Goal: Information Seeking & Learning: Learn about a topic

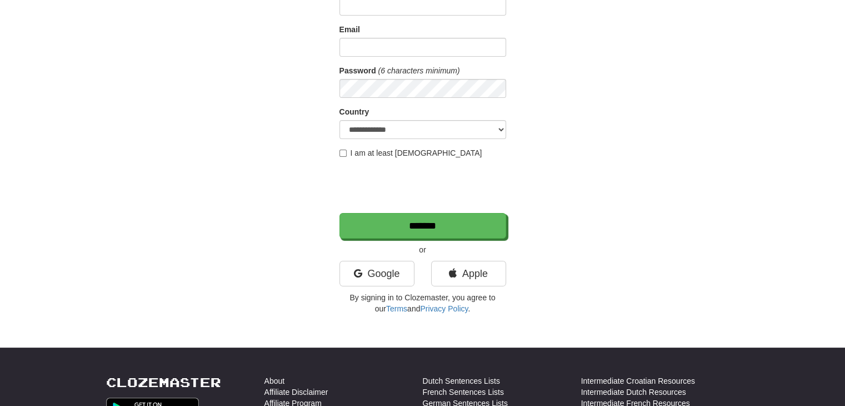
scroll to position [334, 0]
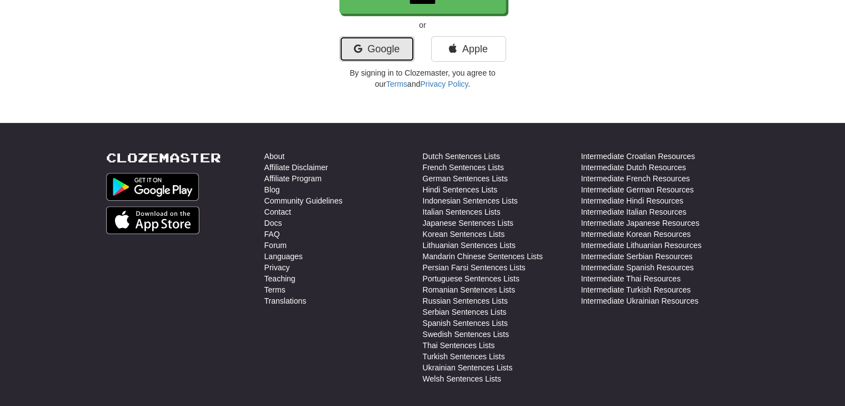
click at [372, 43] on link "Google" at bounding box center [377, 49] width 75 height 26
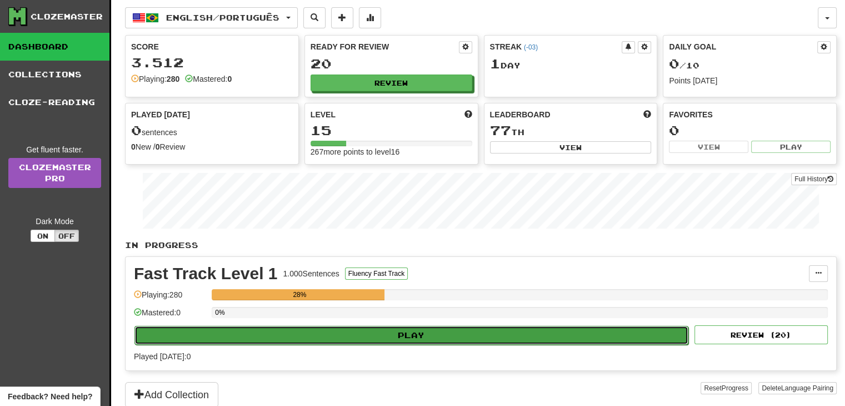
click at [425, 327] on button "Play" at bounding box center [412, 335] width 554 height 19
select select "**"
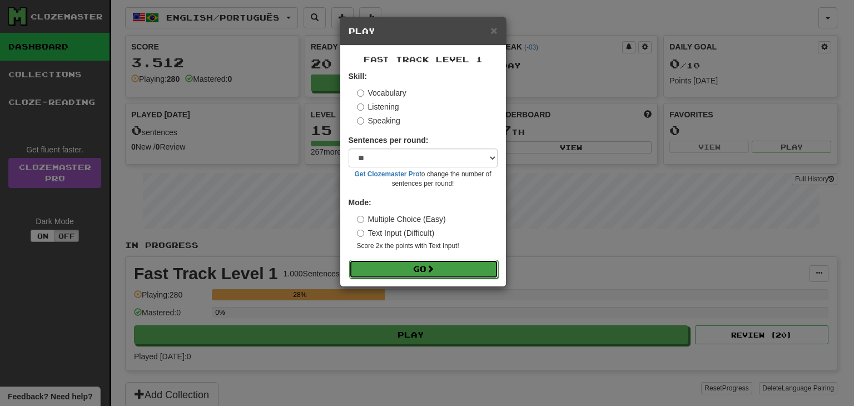
click at [407, 269] on button "Go" at bounding box center [423, 269] width 149 height 19
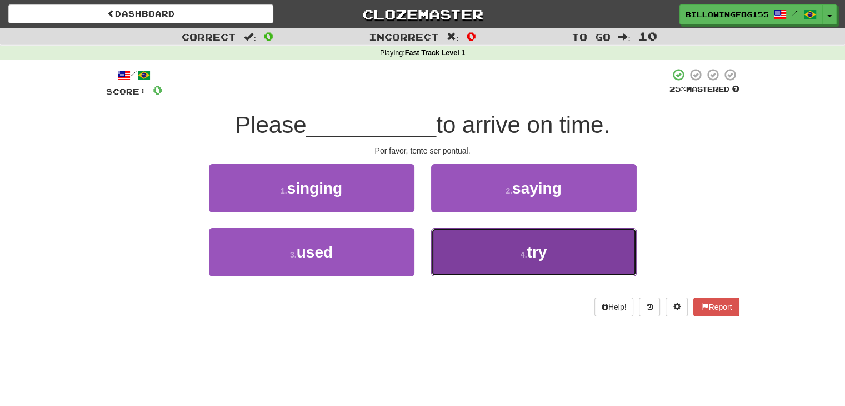
click at [533, 250] on span "try" at bounding box center [537, 251] width 20 height 17
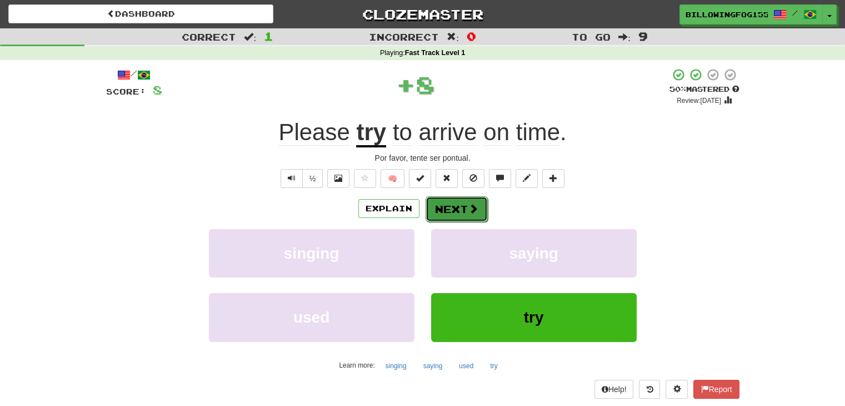
click at [448, 205] on button "Next" at bounding box center [457, 209] width 62 height 26
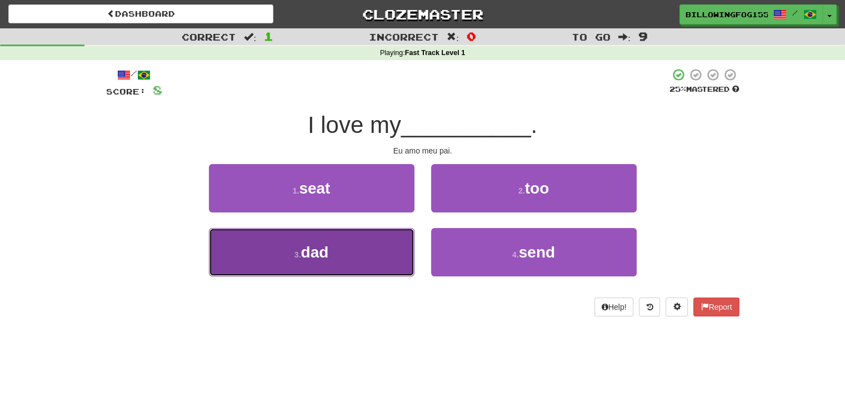
click at [330, 255] on button "3 . dad" at bounding box center [312, 252] width 206 height 48
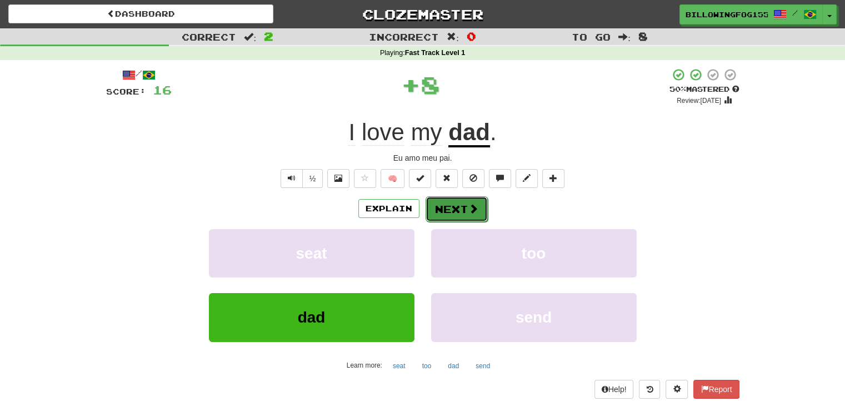
click at [446, 207] on button "Next" at bounding box center [457, 209] width 62 height 26
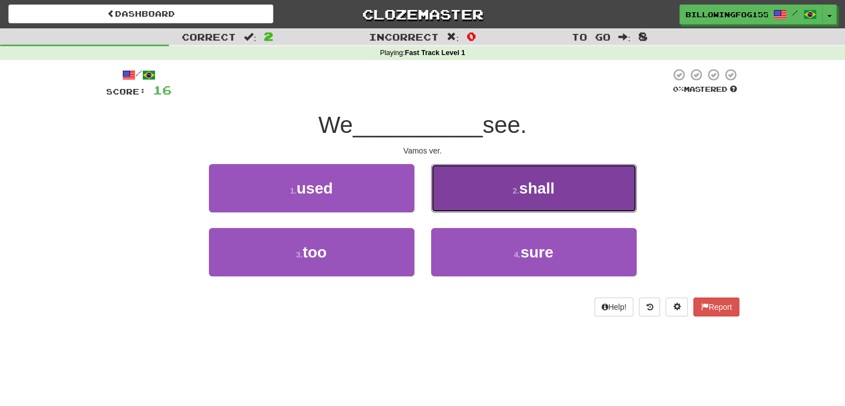
click at [532, 186] on span "shall" at bounding box center [537, 188] width 36 height 17
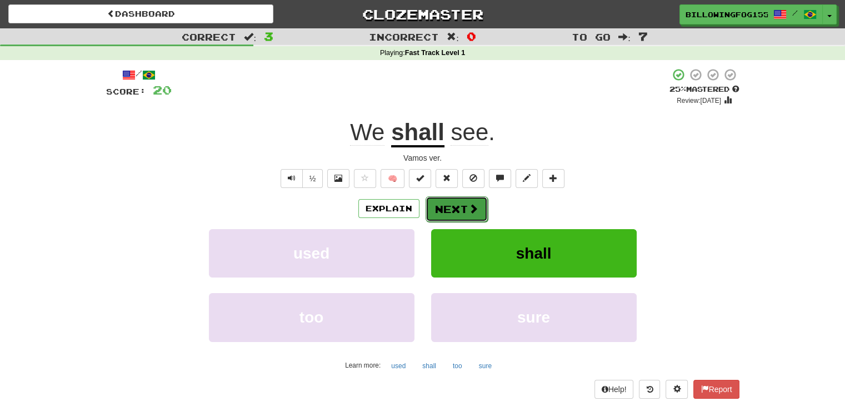
click at [454, 207] on button "Next" at bounding box center [457, 209] width 62 height 26
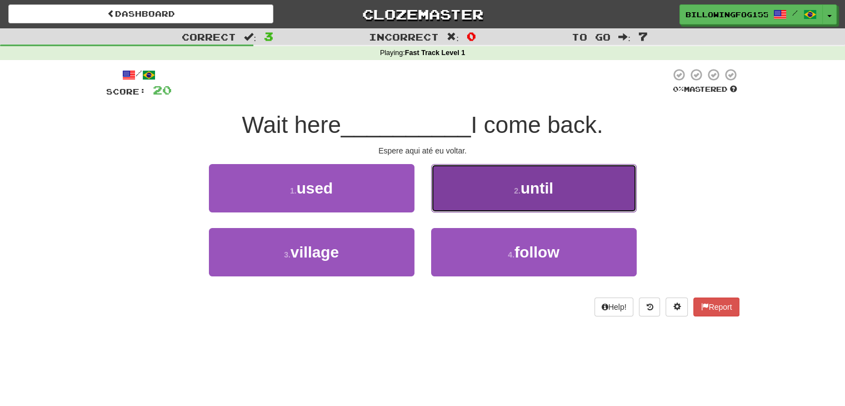
click at [531, 183] on span "until" at bounding box center [537, 188] width 33 height 17
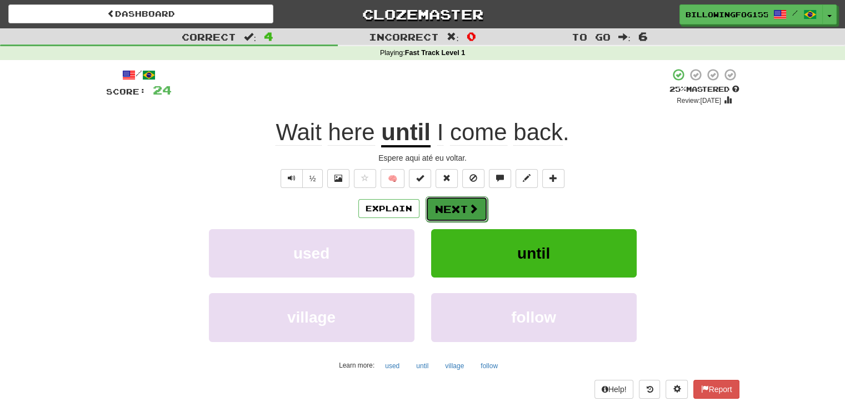
click at [460, 209] on button "Next" at bounding box center [457, 209] width 62 height 26
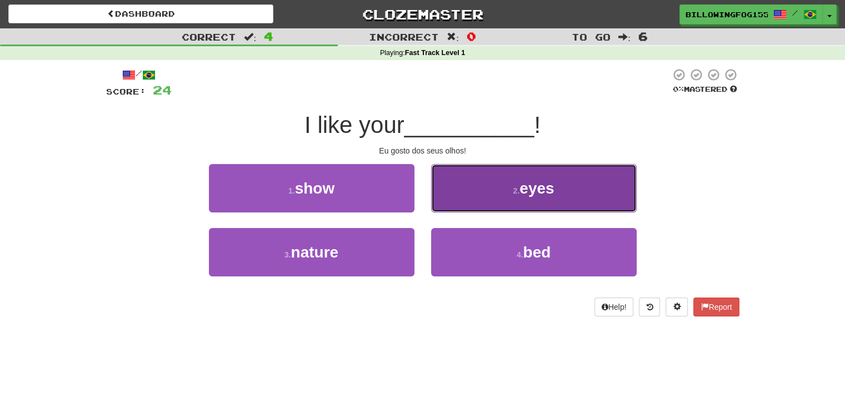
click at [514, 187] on small "2 ." at bounding box center [517, 190] width 7 height 9
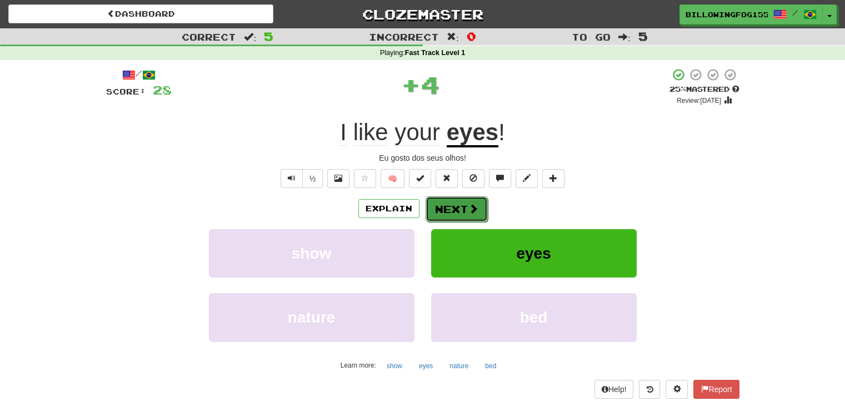
click at [463, 205] on button "Next" at bounding box center [457, 209] width 62 height 26
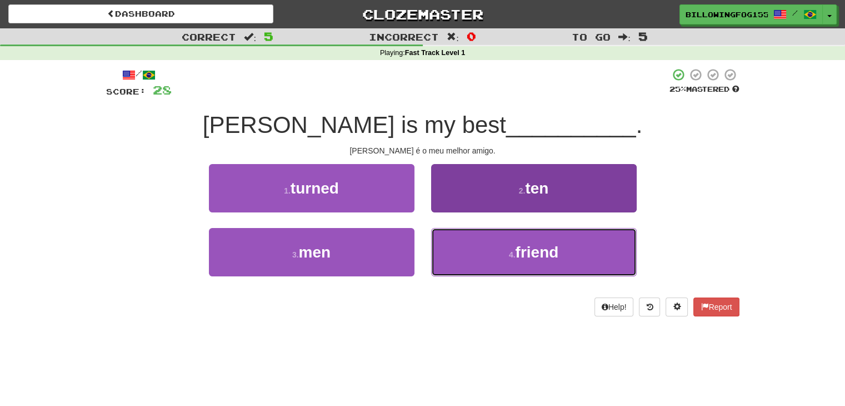
click at [502, 256] on button "4 . friend" at bounding box center [534, 252] width 206 height 48
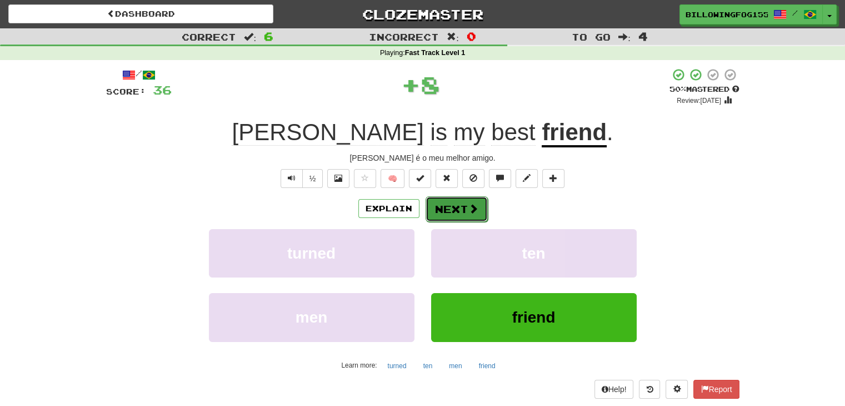
click at [448, 201] on button "Next" at bounding box center [457, 209] width 62 height 26
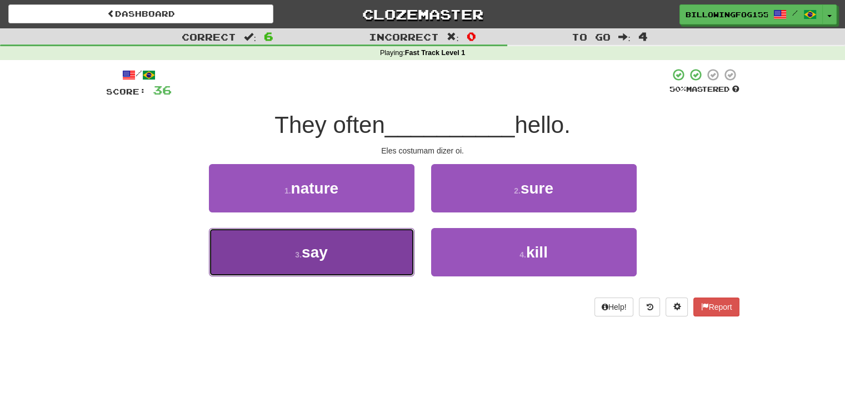
click at [320, 256] on span "say" at bounding box center [315, 251] width 26 height 17
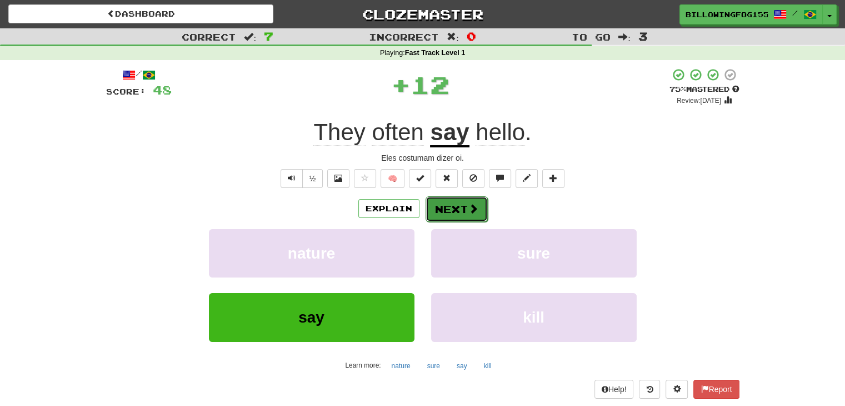
click at [460, 212] on button "Next" at bounding box center [457, 209] width 62 height 26
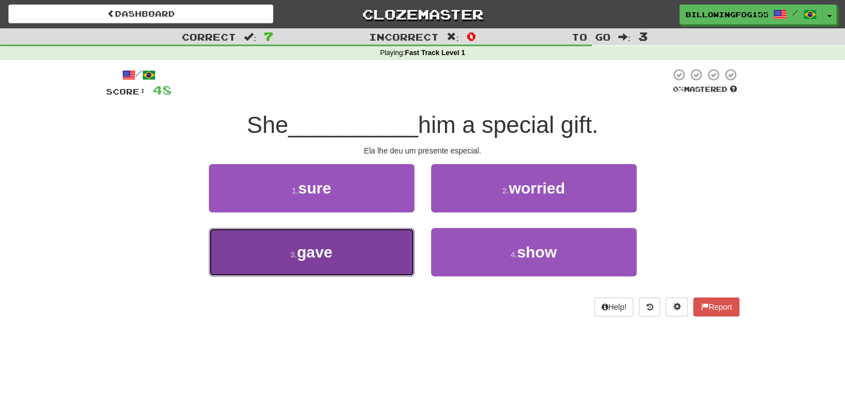
click at [305, 250] on span "gave" at bounding box center [315, 251] width 36 height 17
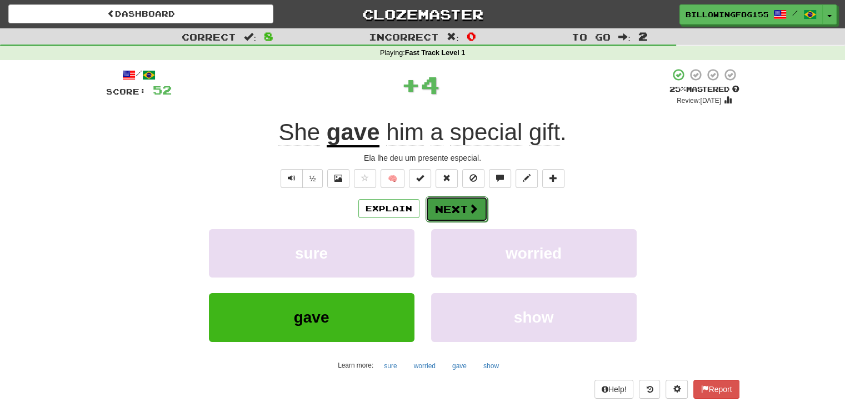
click at [442, 206] on button "Next" at bounding box center [457, 209] width 62 height 26
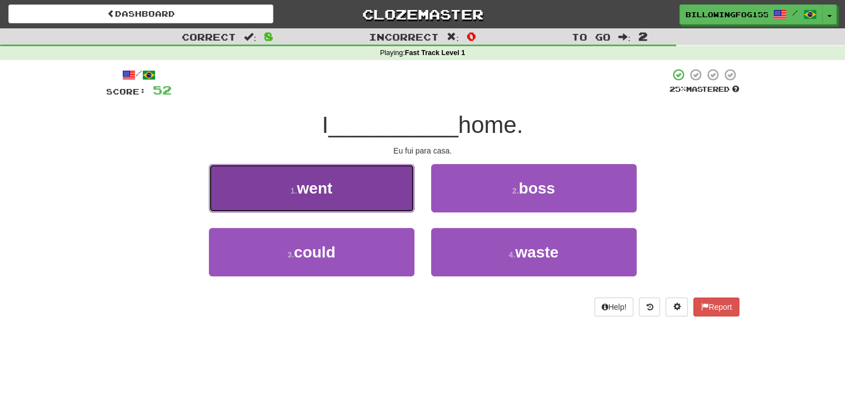
click at [321, 190] on span "went" at bounding box center [315, 188] width 36 height 17
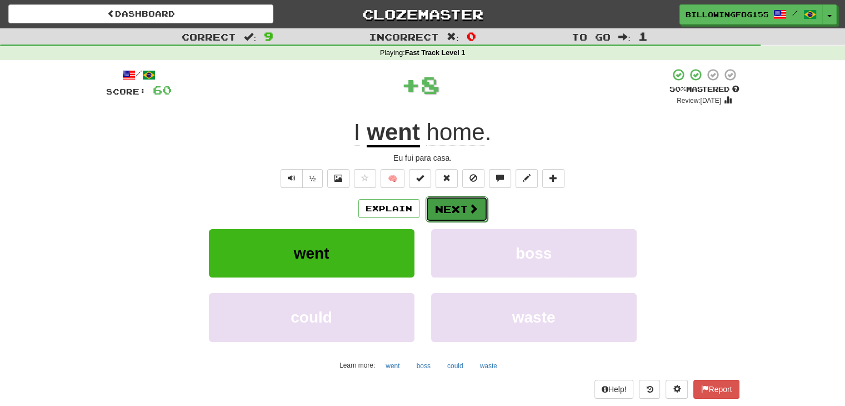
click at [454, 205] on button "Next" at bounding box center [457, 209] width 62 height 26
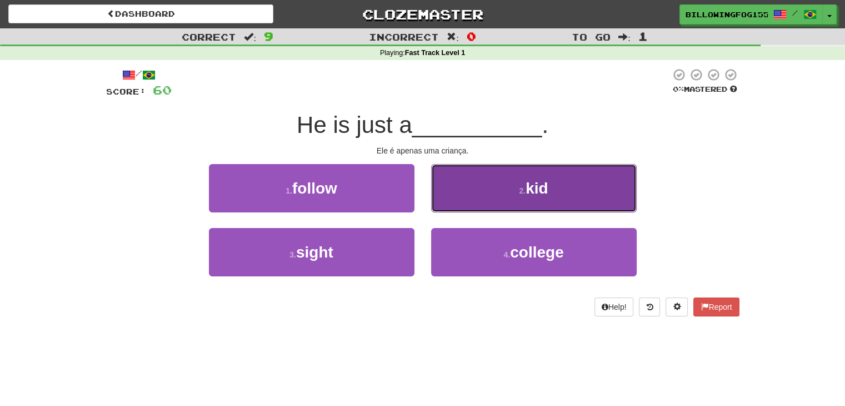
click at [520, 195] on button "2 . kid" at bounding box center [534, 188] width 206 height 48
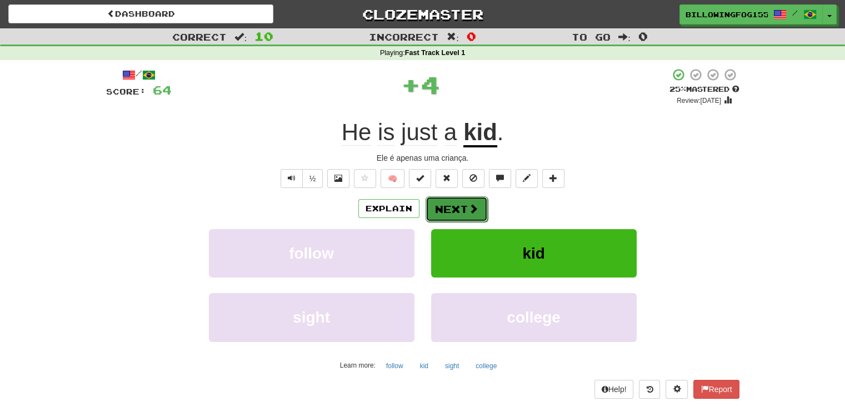
click at [438, 211] on button "Next" at bounding box center [457, 209] width 62 height 26
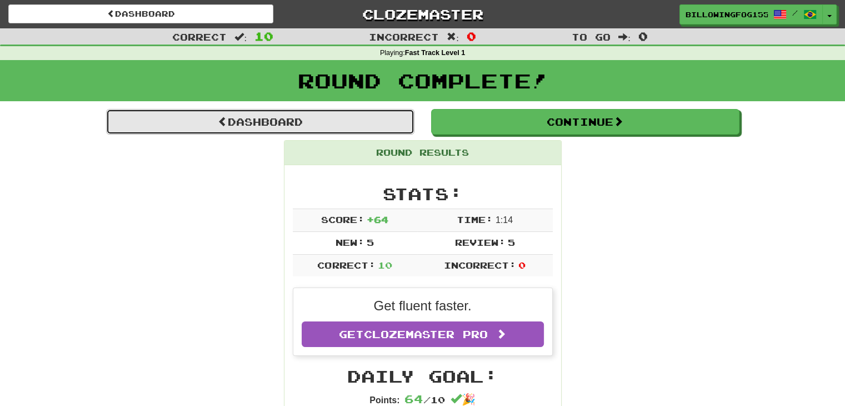
click at [284, 123] on link "Dashboard" at bounding box center [260, 122] width 308 height 26
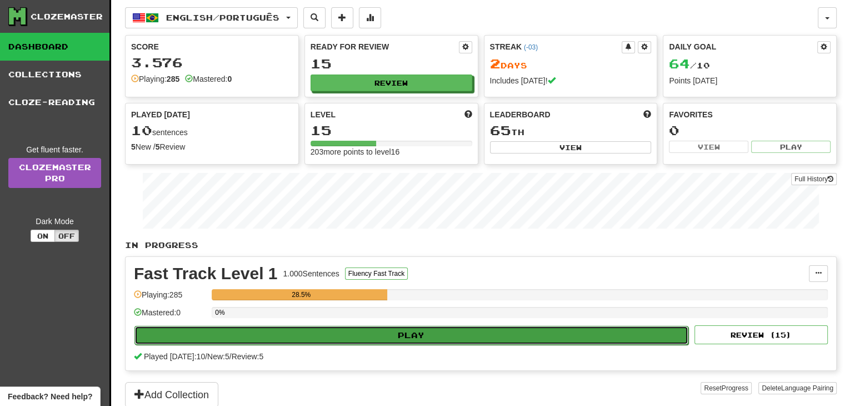
click at [387, 331] on button "Play" at bounding box center [412, 335] width 554 height 19
select select "**"
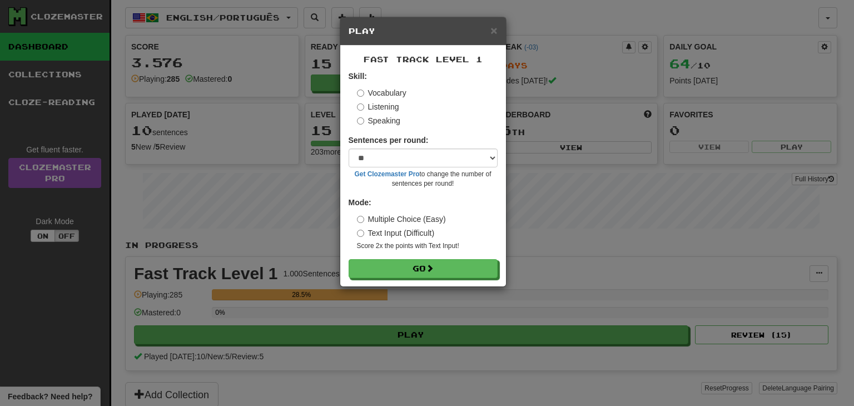
click at [376, 103] on label "Listening" at bounding box center [378, 106] width 42 height 11
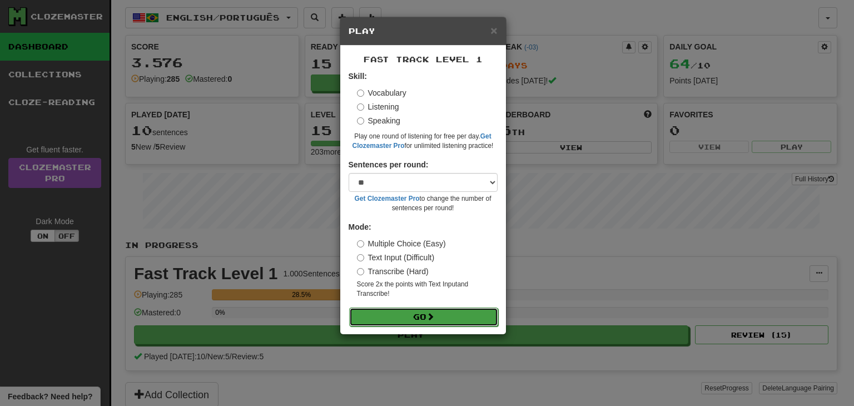
click at [424, 323] on button "Go" at bounding box center [423, 316] width 149 height 19
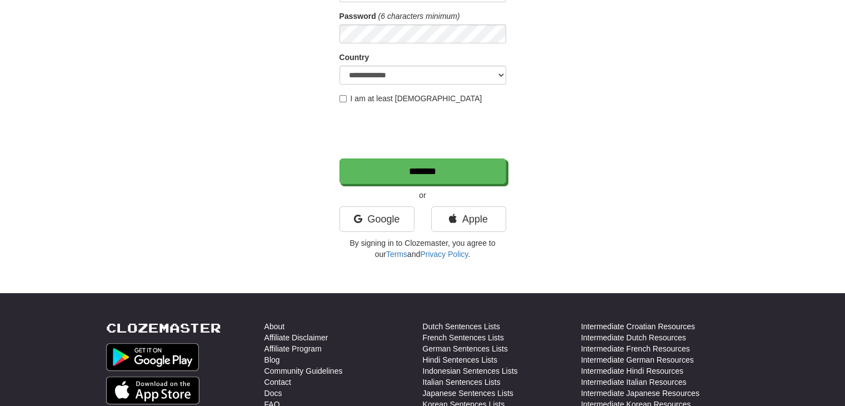
scroll to position [167, 0]
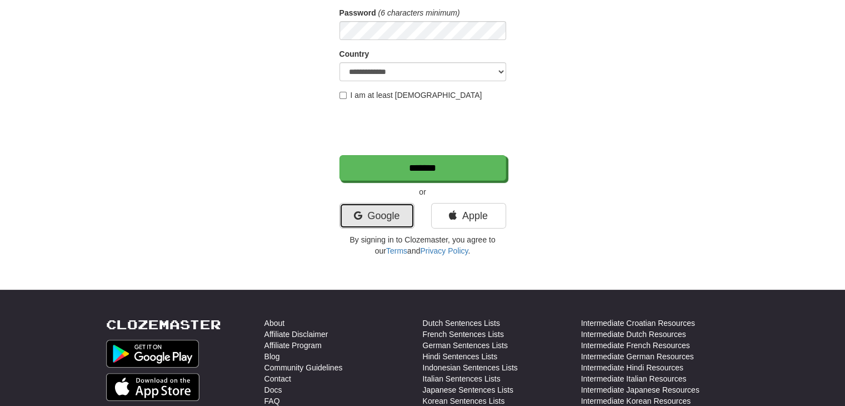
click at [374, 207] on link "Google" at bounding box center [377, 216] width 75 height 26
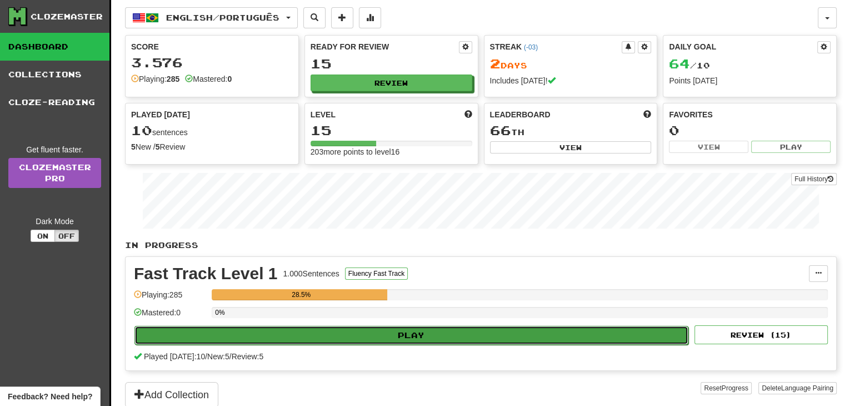
click at [434, 329] on button "Play" at bounding box center [412, 335] width 554 height 19
select select "**"
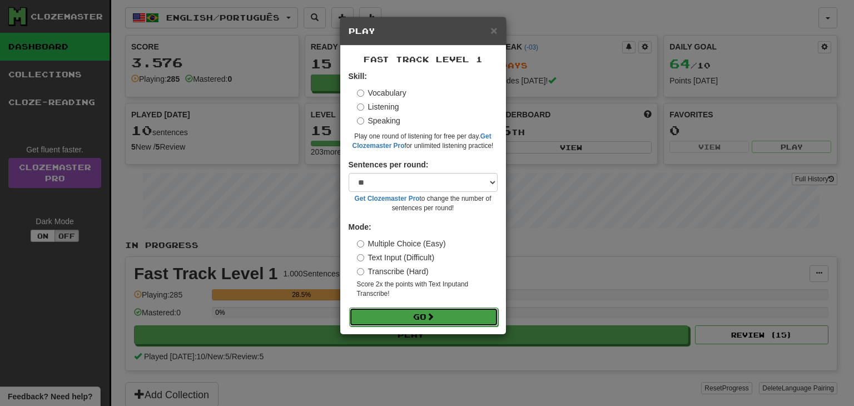
click at [429, 317] on span at bounding box center [430, 316] width 8 height 8
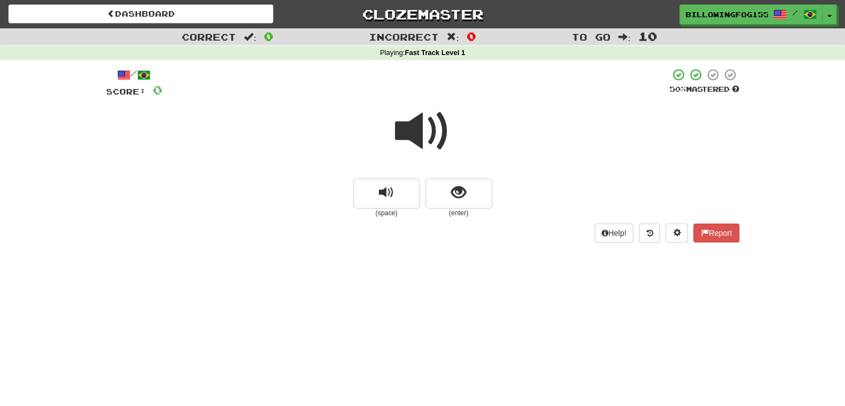
click at [421, 135] on span at bounding box center [423, 131] width 56 height 56
click at [452, 201] on button "show sentence" at bounding box center [459, 193] width 67 height 30
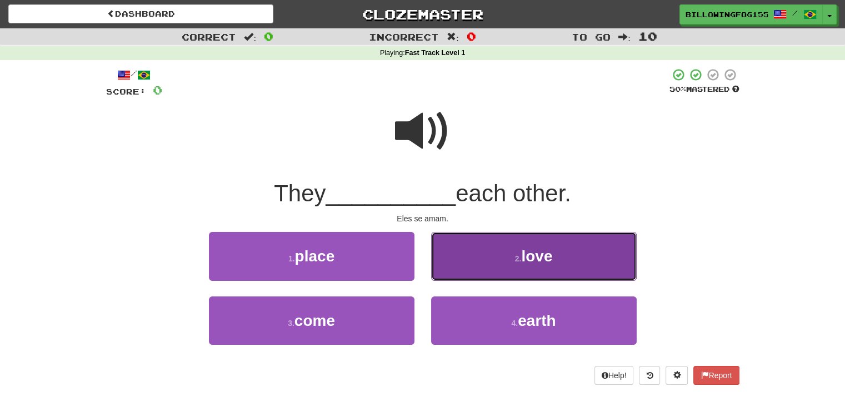
click at [525, 255] on span "love" at bounding box center [536, 255] width 31 height 17
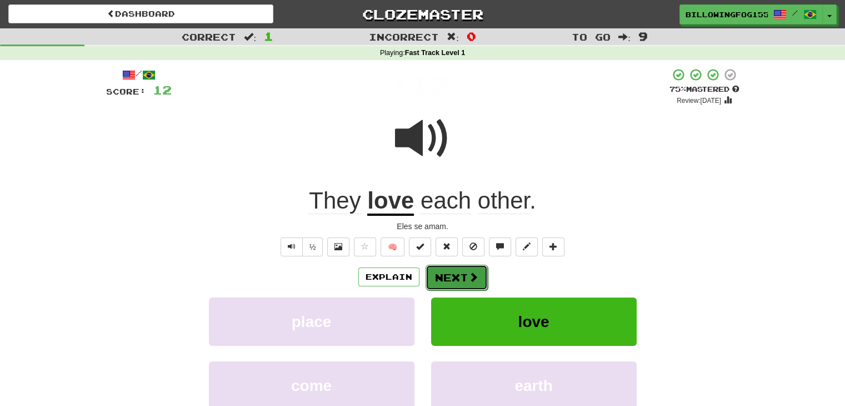
click at [461, 272] on button "Next" at bounding box center [457, 278] width 62 height 26
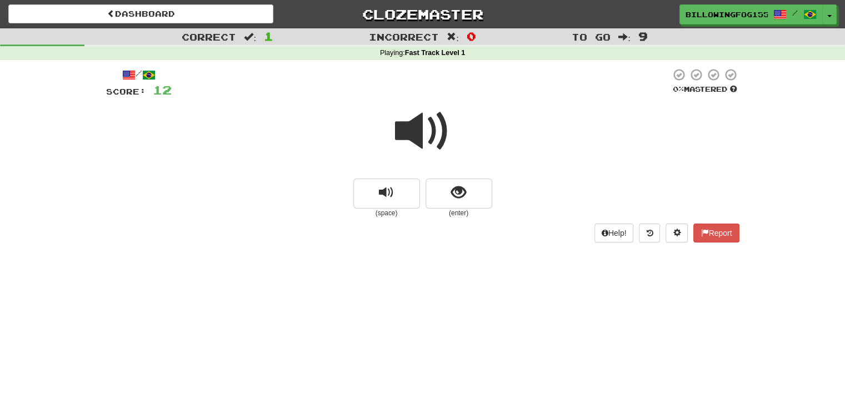
click at [418, 126] on span at bounding box center [423, 131] width 56 height 56
click at [379, 196] on span "replay audio" at bounding box center [386, 192] width 15 height 15
click at [458, 191] on span "show sentence" at bounding box center [458, 192] width 15 height 15
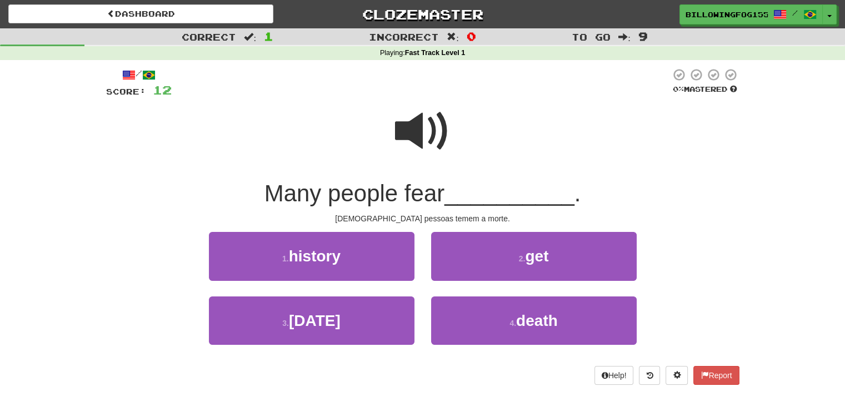
click at [440, 125] on span at bounding box center [423, 131] width 56 height 56
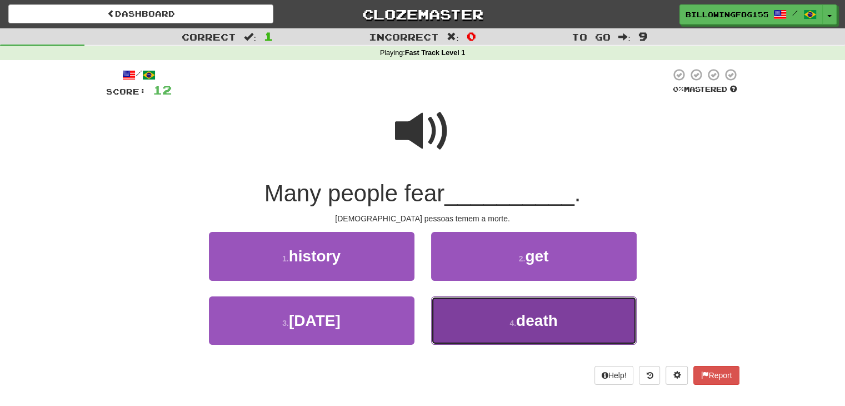
click at [527, 321] on span "death" at bounding box center [537, 320] width 42 height 17
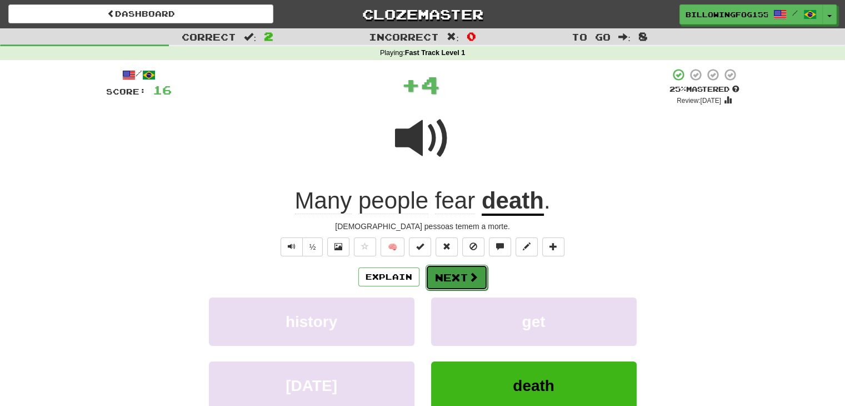
click at [453, 274] on button "Next" at bounding box center [457, 278] width 62 height 26
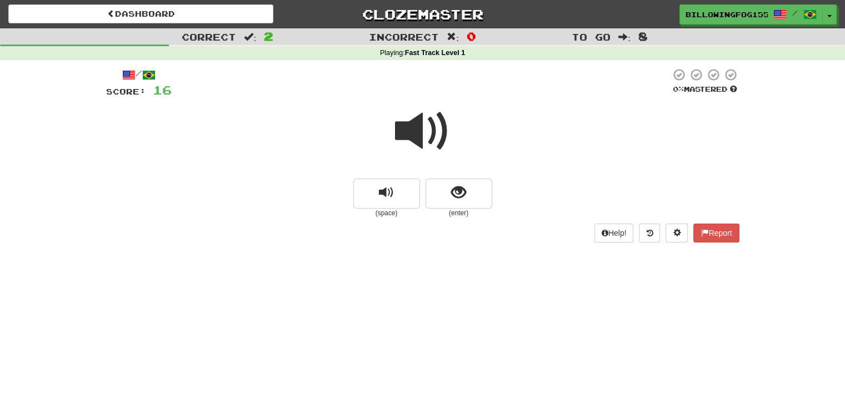
click at [427, 127] on span at bounding box center [423, 131] width 56 height 56
click at [424, 133] on span at bounding box center [423, 131] width 56 height 56
click at [447, 176] on div at bounding box center [423, 138] width 634 height 79
click at [461, 197] on span "show sentence" at bounding box center [458, 192] width 15 height 15
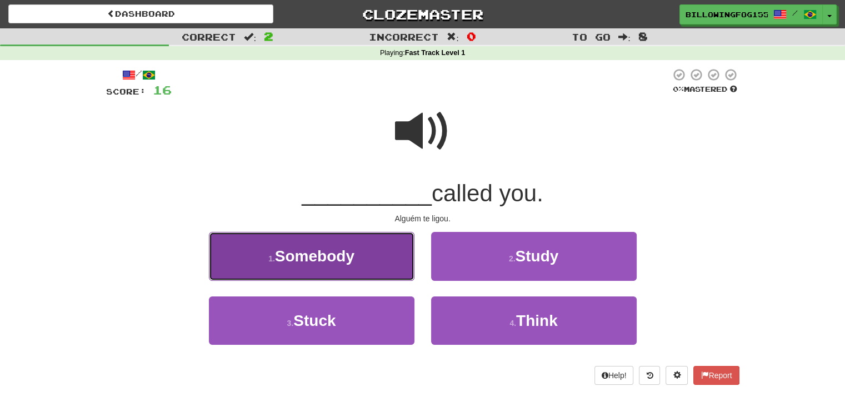
click at [310, 254] on span "Somebody" at bounding box center [314, 255] width 79 height 17
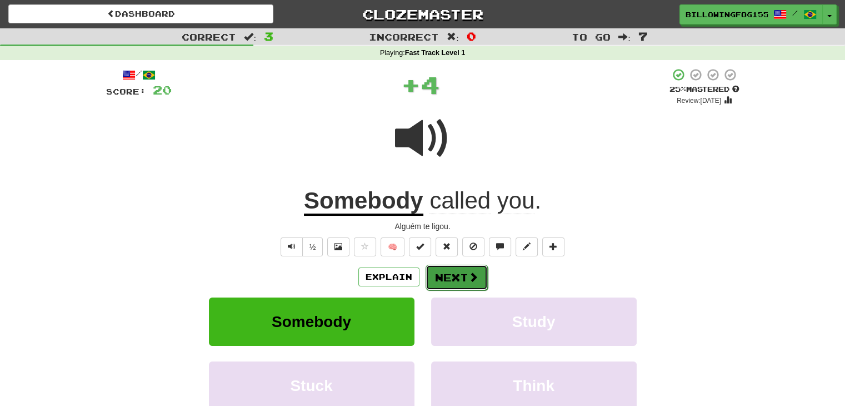
click at [462, 276] on button "Next" at bounding box center [457, 278] width 62 height 26
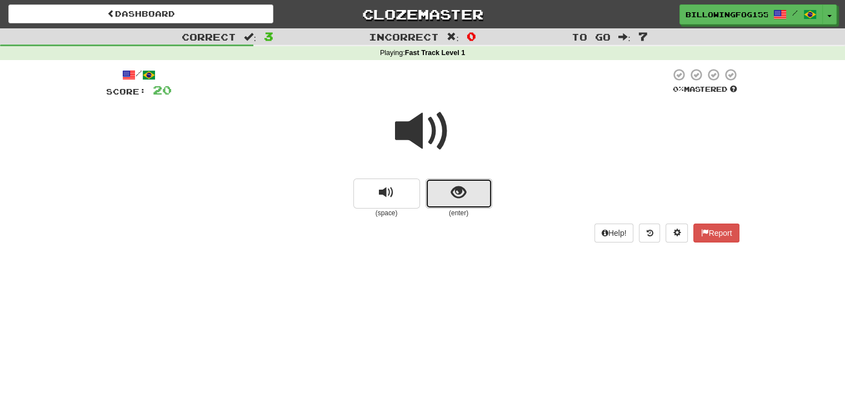
click at [457, 190] on span "show sentence" at bounding box center [458, 192] width 15 height 15
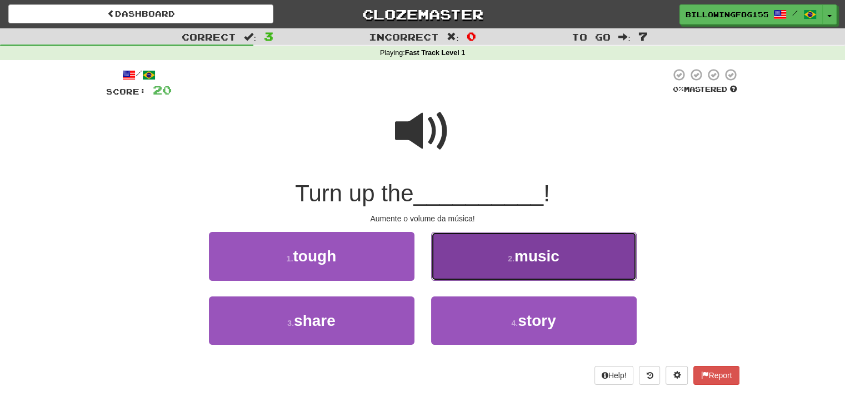
click at [532, 259] on span "music" at bounding box center [537, 255] width 45 height 17
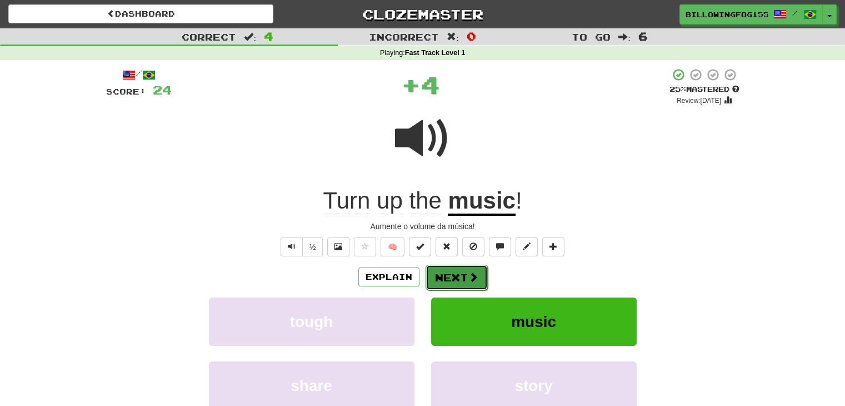
click at [451, 274] on button "Next" at bounding box center [457, 278] width 62 height 26
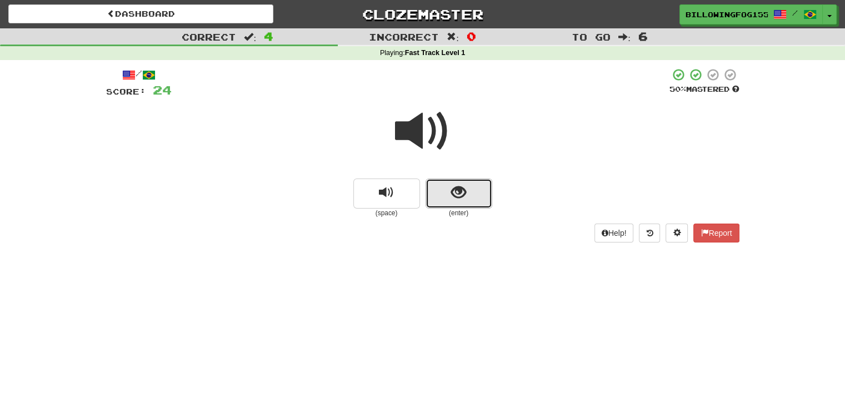
click at [461, 202] on button "show sentence" at bounding box center [459, 193] width 67 height 30
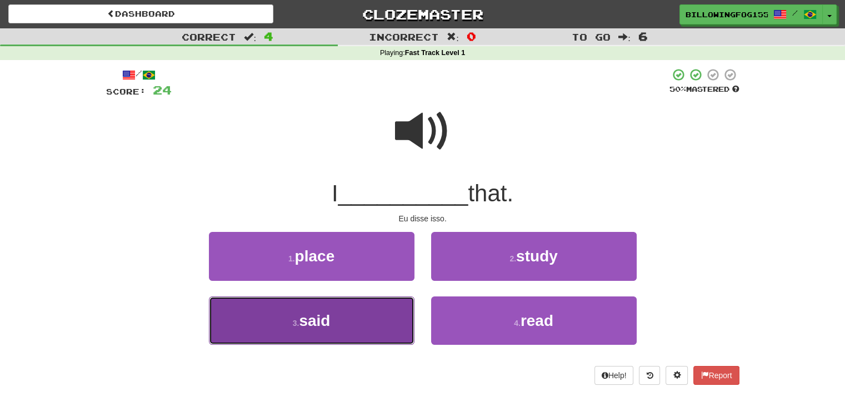
click at [322, 325] on span "said" at bounding box center [314, 320] width 31 height 17
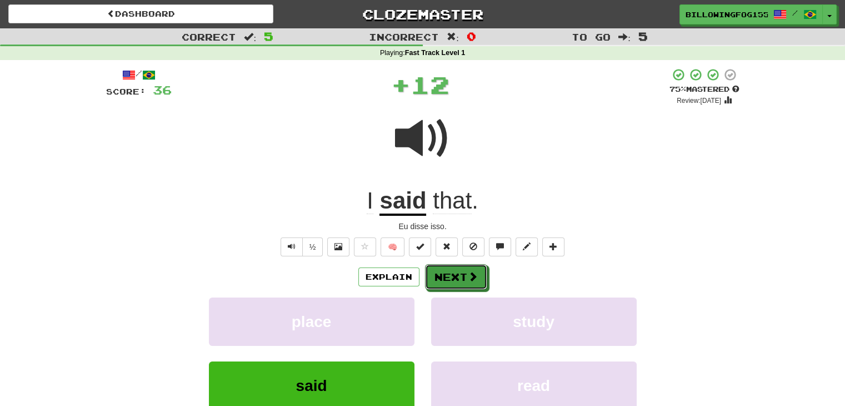
click at [456, 265] on button "Next" at bounding box center [456, 277] width 62 height 26
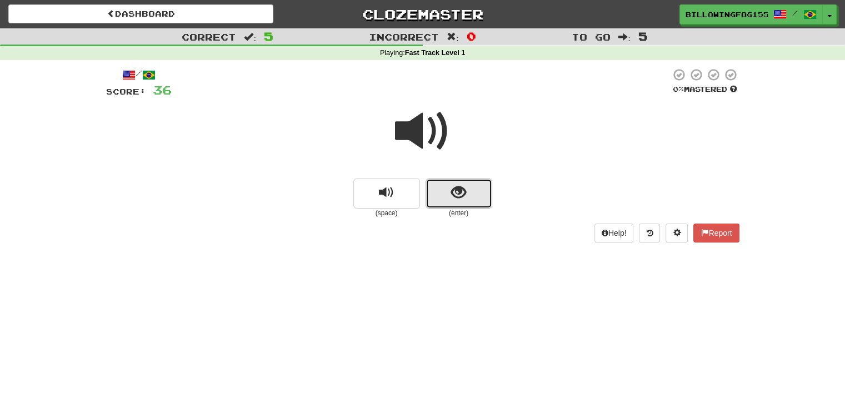
click at [469, 188] on button "show sentence" at bounding box center [459, 193] width 67 height 30
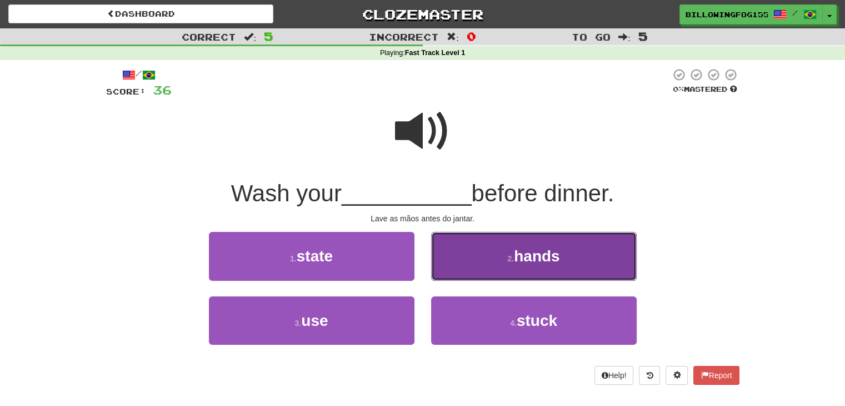
click at [536, 247] on span "hands" at bounding box center [537, 255] width 46 height 17
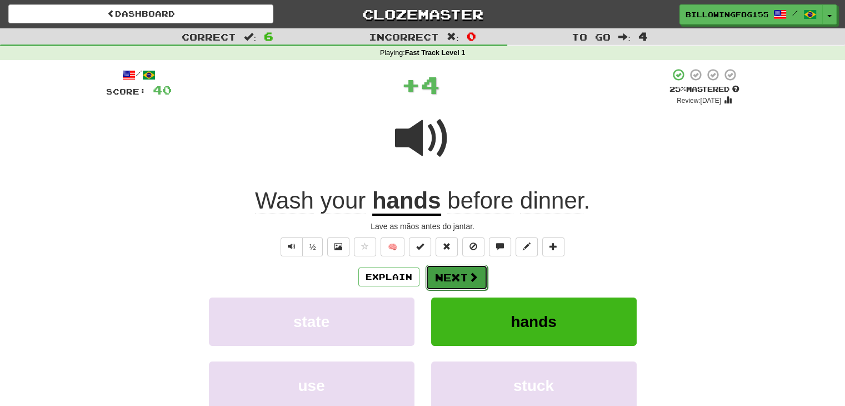
click at [455, 272] on button "Next" at bounding box center [457, 278] width 62 height 26
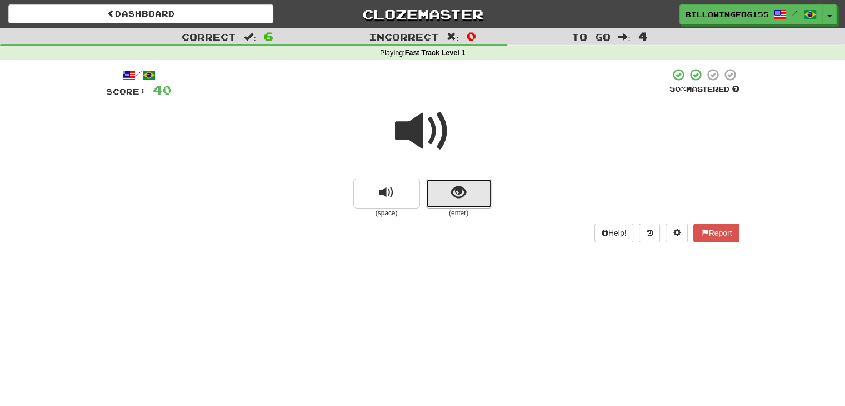
click at [473, 205] on button "show sentence" at bounding box center [459, 193] width 67 height 30
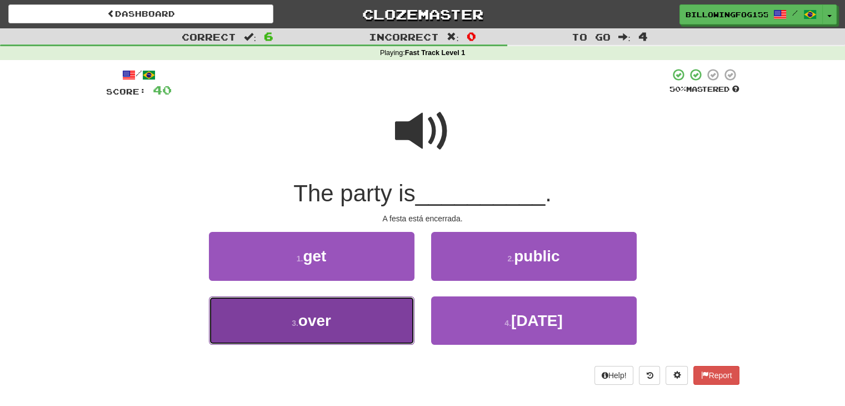
click at [339, 331] on button "3 . over" at bounding box center [312, 320] width 206 height 48
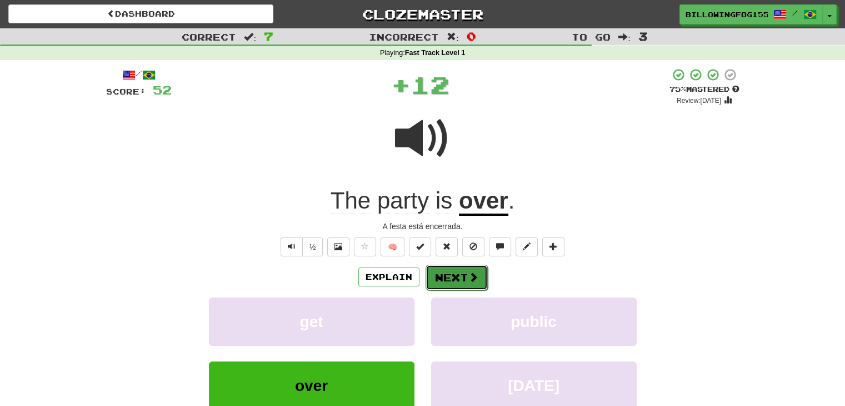
drag, startPoint x: 461, startPoint y: 278, endPoint x: 455, endPoint y: 256, distance: 23.7
click at [461, 276] on button "Next" at bounding box center [456, 277] width 62 height 26
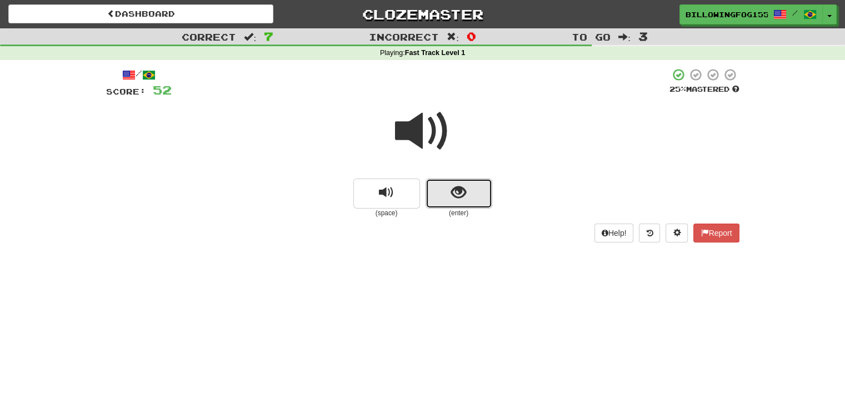
click at [460, 196] on span "show sentence" at bounding box center [458, 192] width 15 height 15
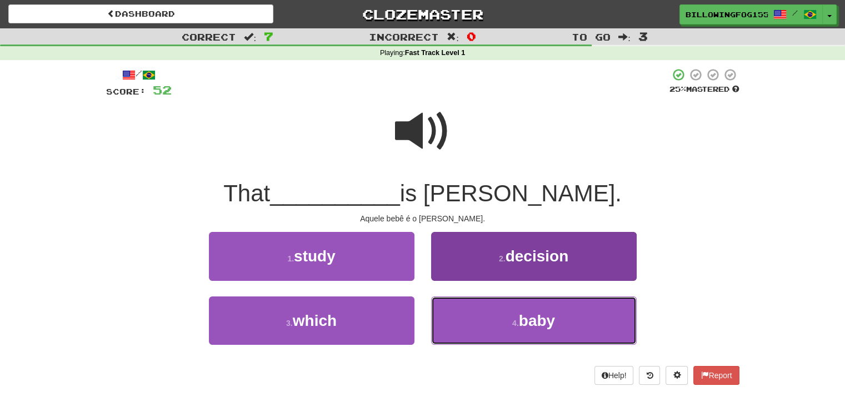
click at [561, 325] on button "4 . baby" at bounding box center [534, 320] width 206 height 48
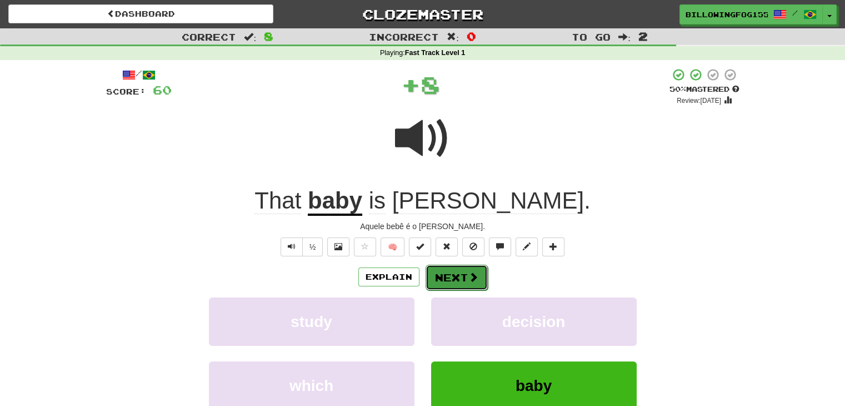
click at [458, 276] on button "Next" at bounding box center [457, 278] width 62 height 26
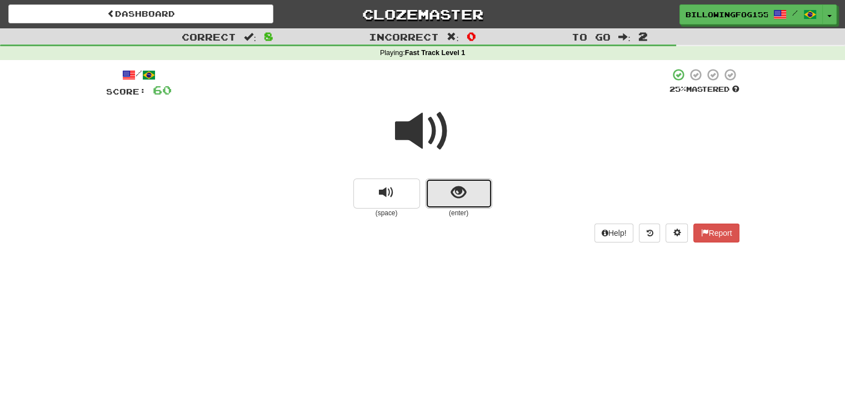
click at [454, 187] on span "show sentence" at bounding box center [458, 192] width 15 height 15
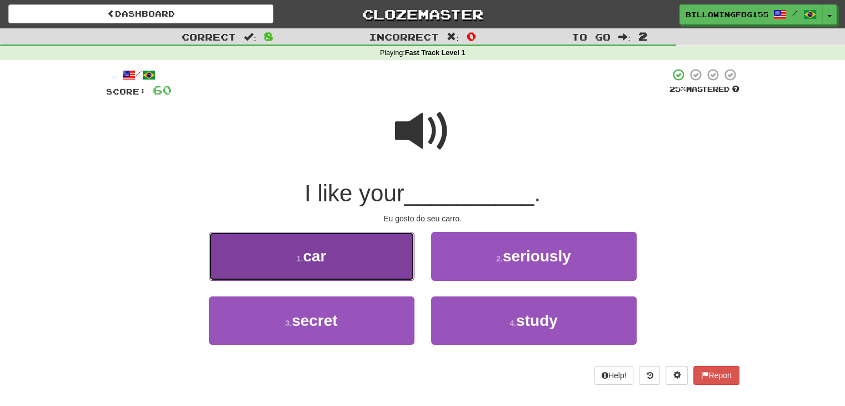
click at [307, 254] on span "car" at bounding box center [314, 255] width 23 height 17
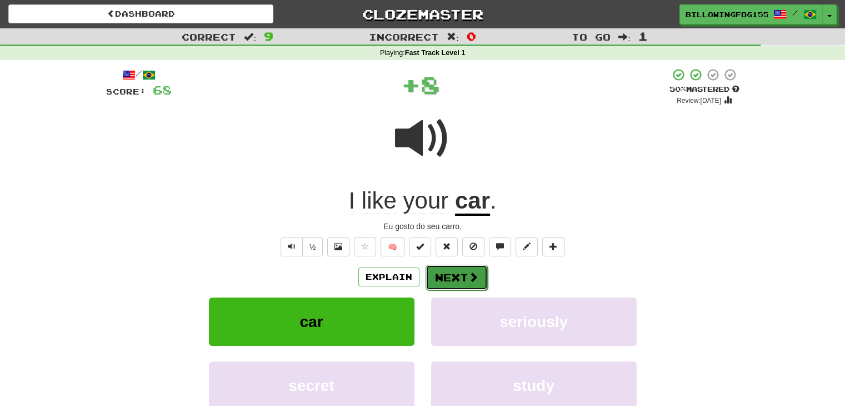
click at [466, 275] on button "Next" at bounding box center [457, 278] width 62 height 26
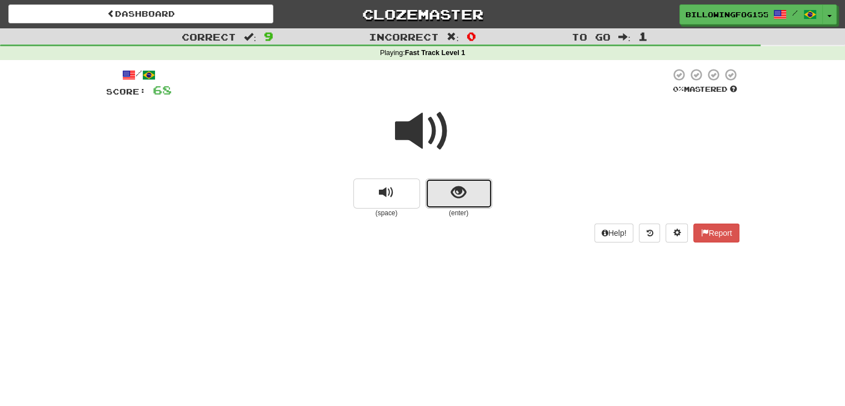
click at [471, 196] on button "show sentence" at bounding box center [459, 193] width 67 height 30
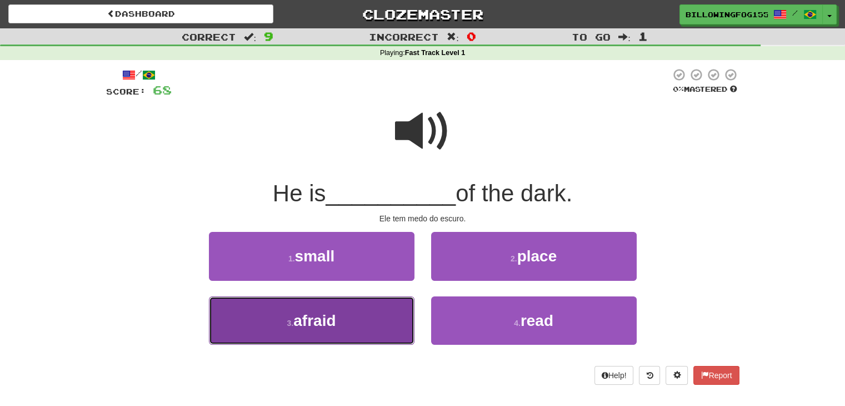
click at [309, 327] on span "afraid" at bounding box center [314, 320] width 42 height 17
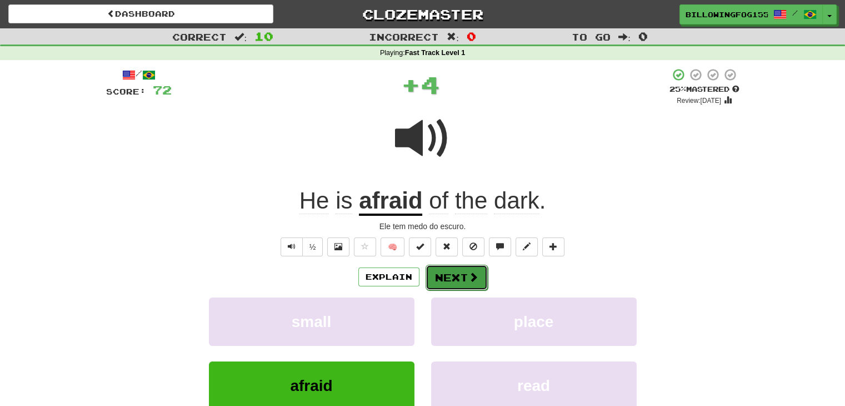
click at [462, 271] on button "Next" at bounding box center [457, 278] width 62 height 26
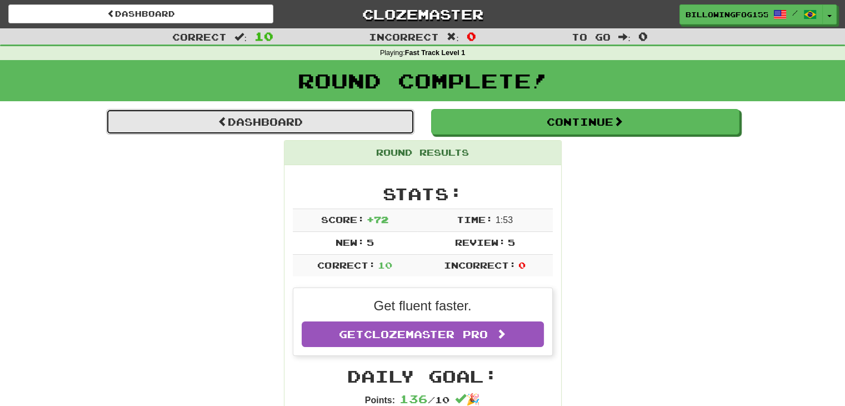
click at [260, 115] on link "Dashboard" at bounding box center [260, 122] width 308 height 26
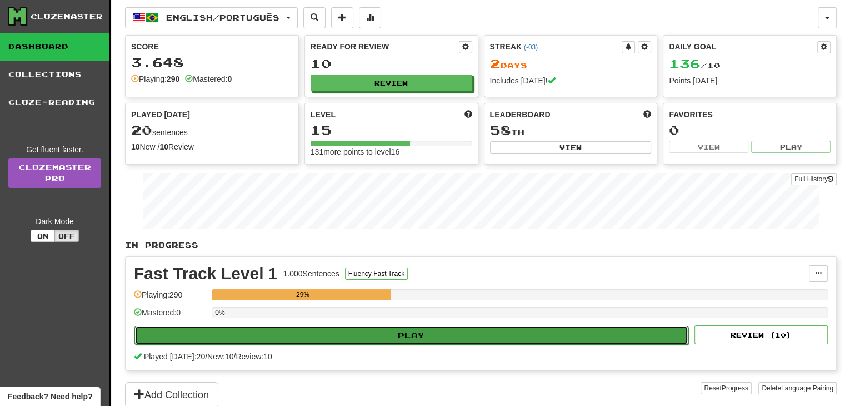
click at [431, 326] on button "Play" at bounding box center [412, 335] width 554 height 19
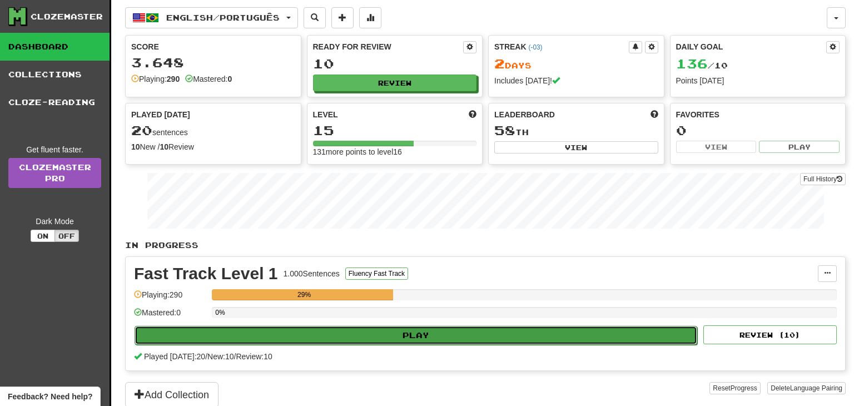
select select "**"
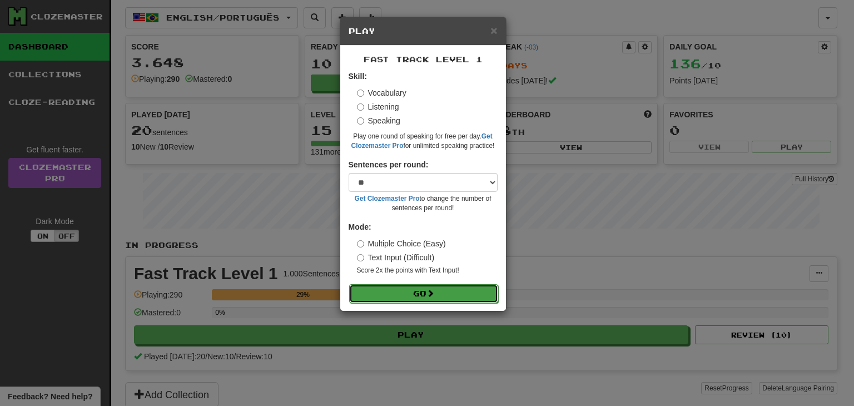
click at [422, 295] on button "Go" at bounding box center [423, 293] width 149 height 19
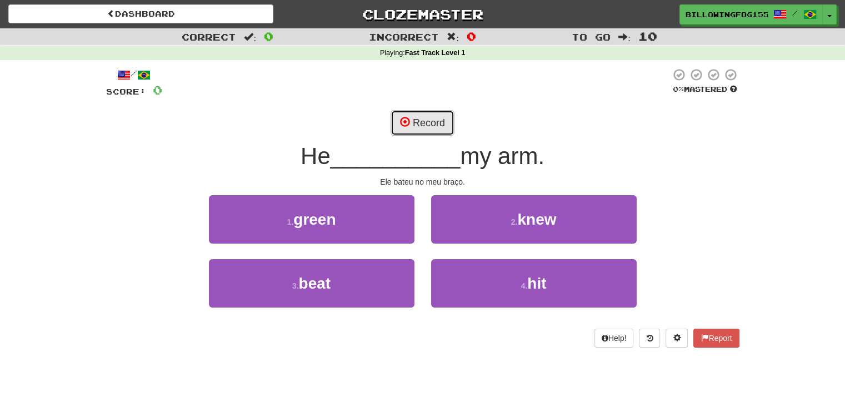
click at [424, 124] on button "Record" at bounding box center [423, 123] width 64 height 26
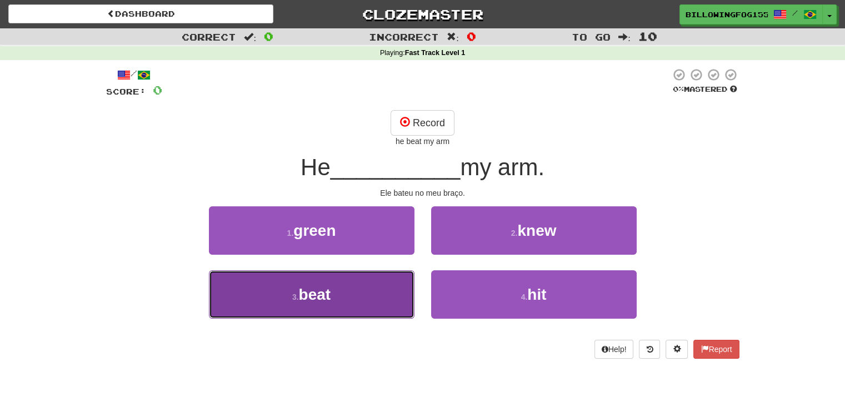
click at [332, 306] on button "3 . beat" at bounding box center [312, 294] width 206 height 48
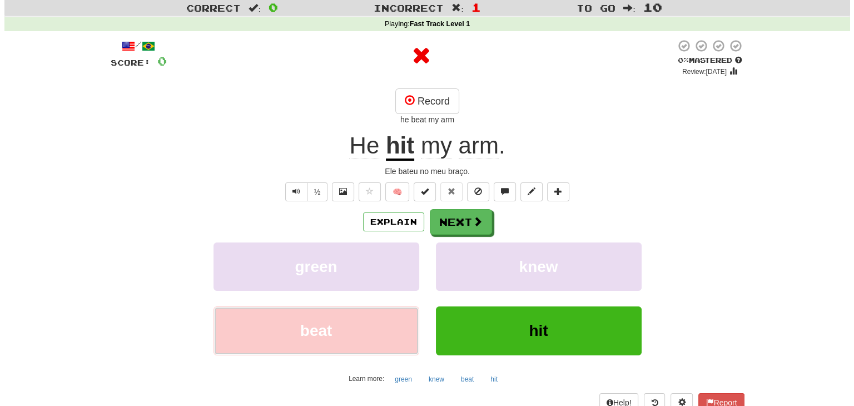
scroll to position [56, 0]
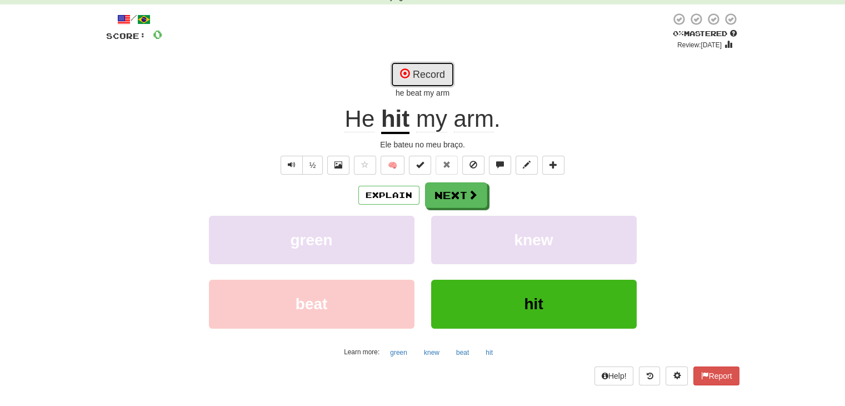
click at [434, 64] on button "Record" at bounding box center [423, 75] width 64 height 26
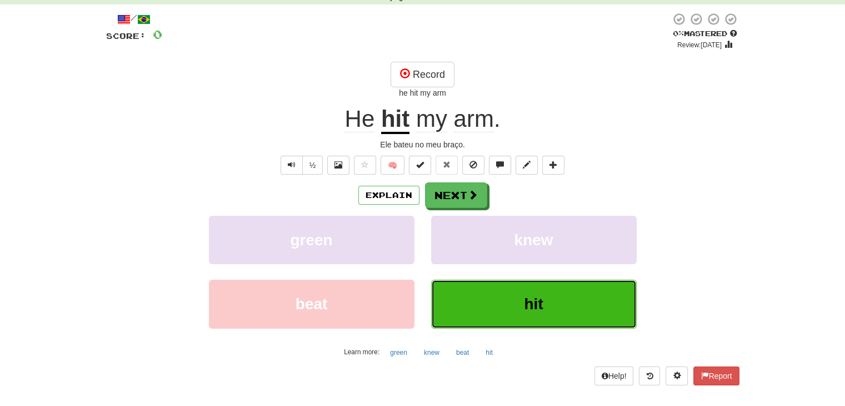
click at [510, 307] on button "hit" at bounding box center [534, 304] width 206 height 48
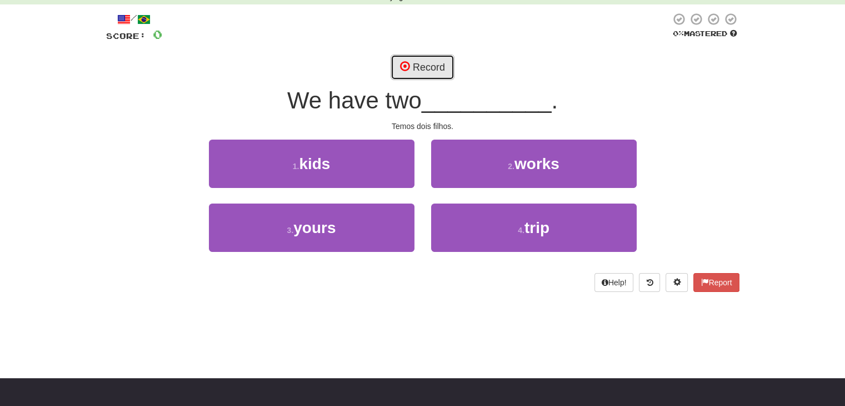
click at [414, 63] on button "Record" at bounding box center [423, 67] width 64 height 26
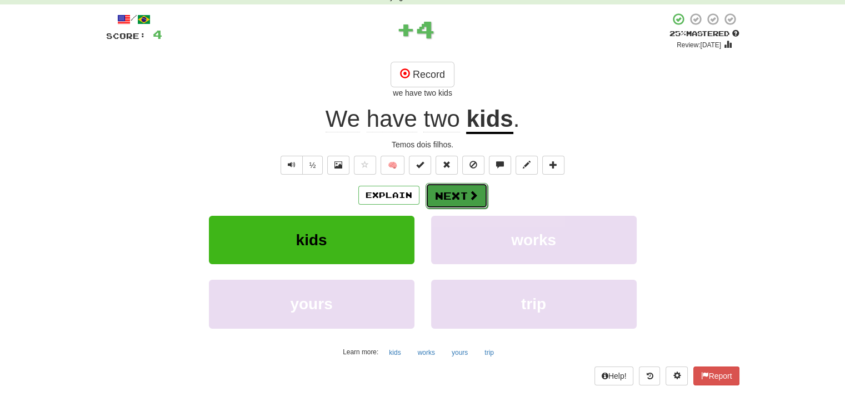
click at [445, 195] on button "Next" at bounding box center [457, 196] width 62 height 26
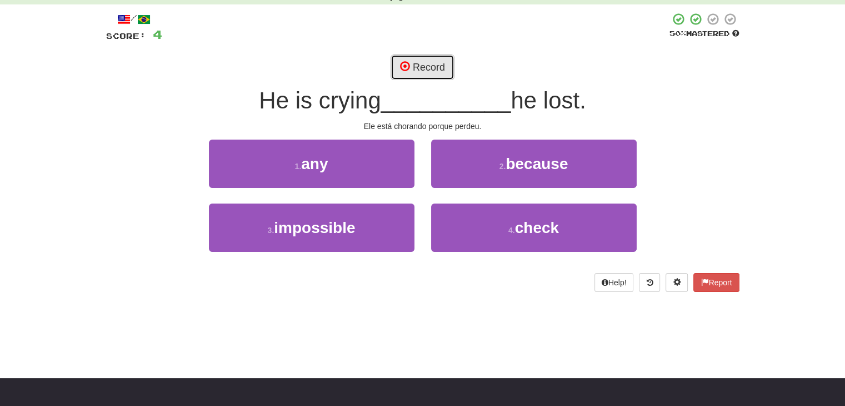
click at [432, 67] on button "Record" at bounding box center [423, 67] width 64 height 26
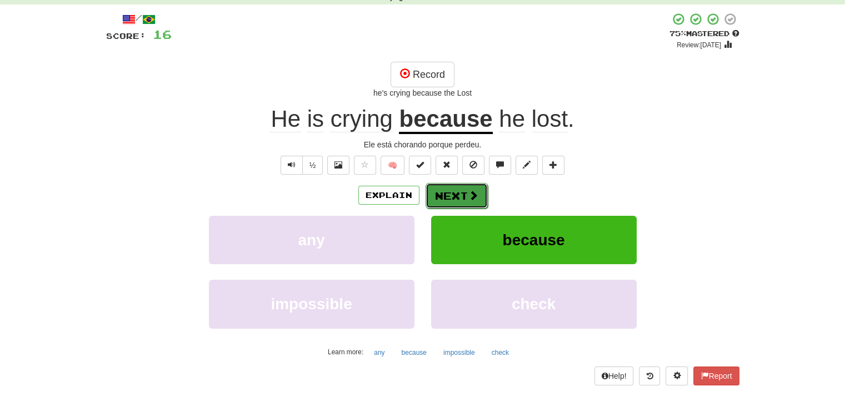
click at [454, 194] on button "Next" at bounding box center [457, 196] width 62 height 26
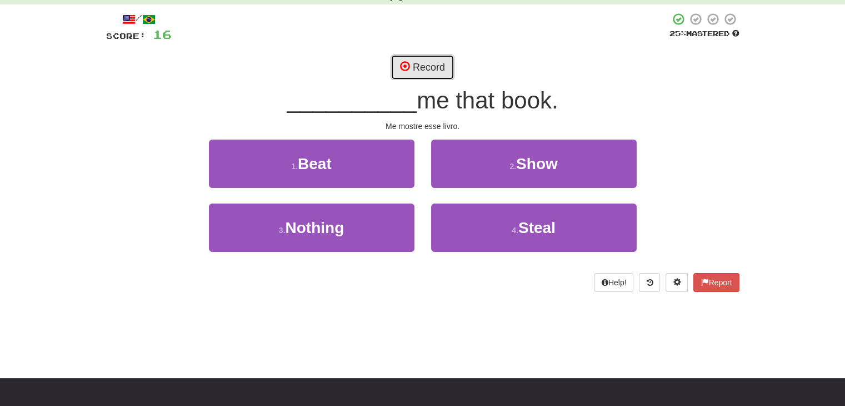
click at [429, 62] on button "Record" at bounding box center [423, 67] width 64 height 26
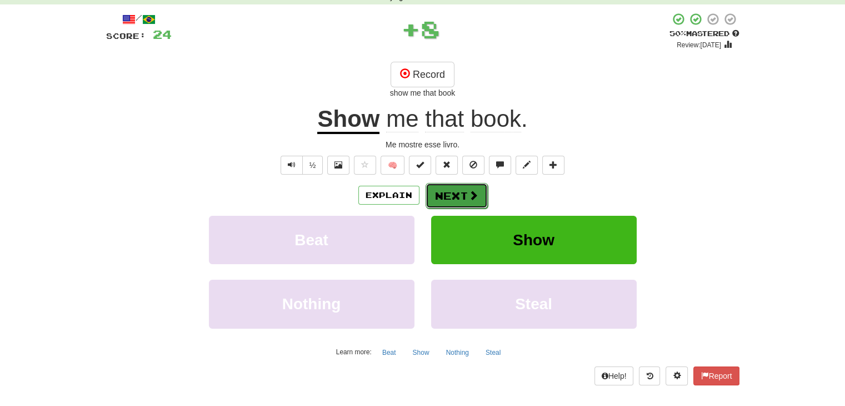
click at [460, 191] on button "Next" at bounding box center [457, 196] width 62 height 26
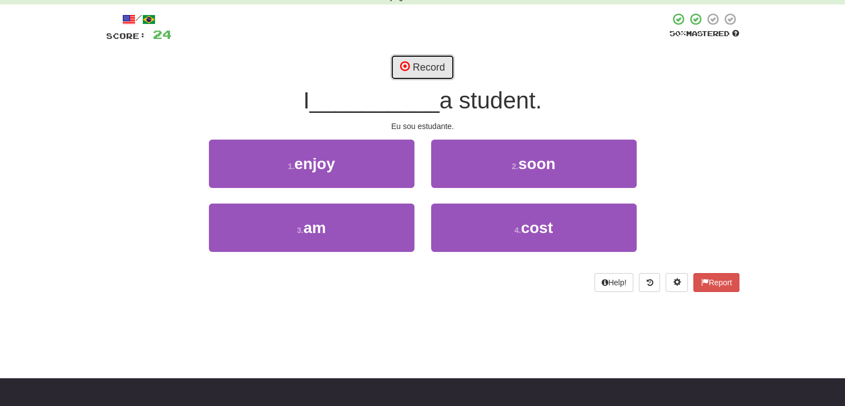
click at [424, 68] on button "Record" at bounding box center [423, 67] width 64 height 26
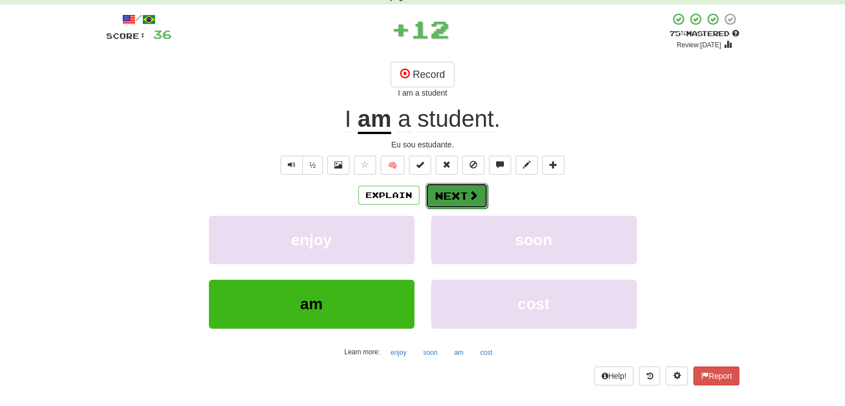
click at [456, 195] on button "Next" at bounding box center [457, 196] width 62 height 26
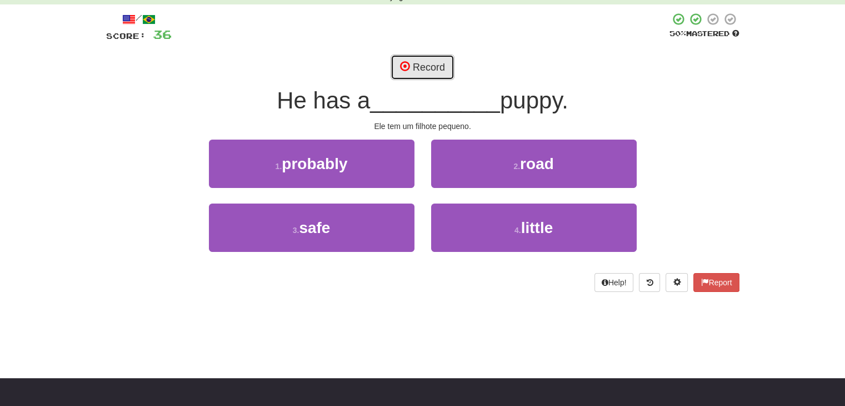
click at [421, 61] on button "Record" at bounding box center [423, 67] width 64 height 26
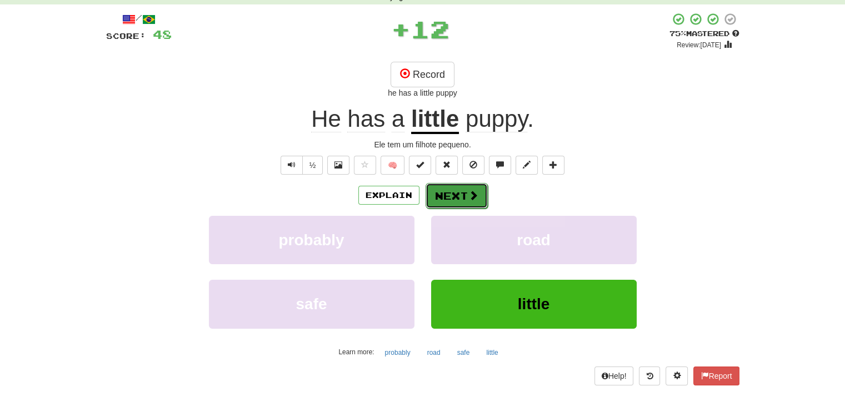
click at [445, 194] on button "Next" at bounding box center [457, 196] width 62 height 26
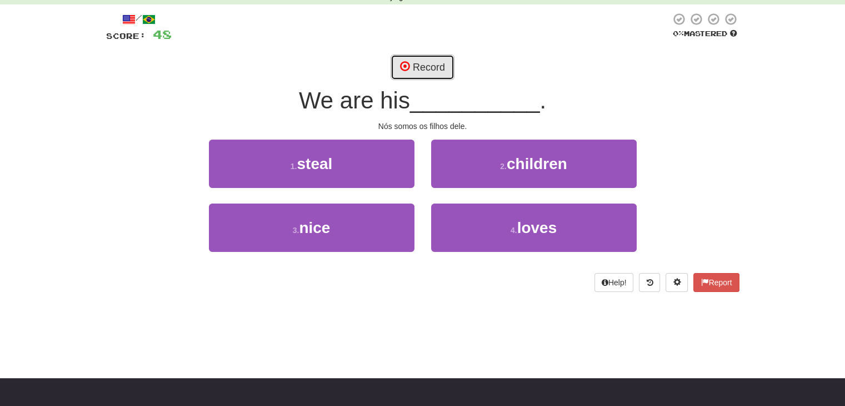
click at [414, 59] on button "Record" at bounding box center [423, 67] width 64 height 26
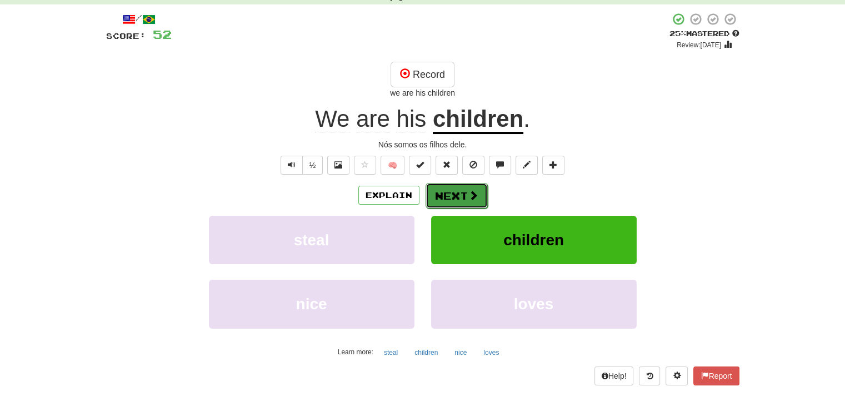
click at [465, 192] on button "Next" at bounding box center [457, 196] width 62 height 26
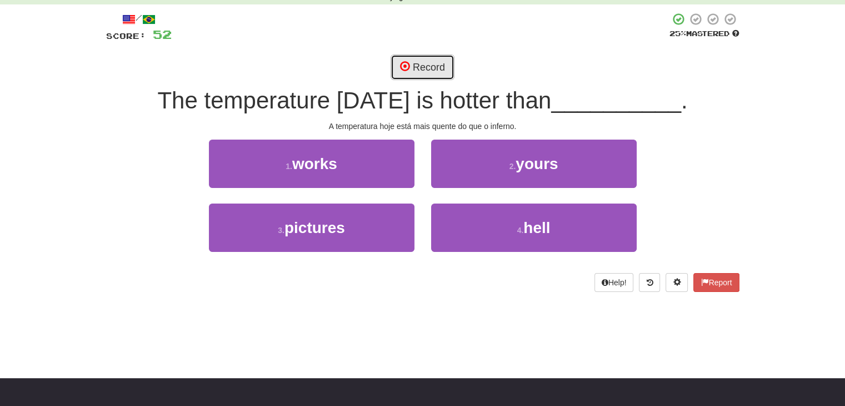
click at [416, 69] on button "Record" at bounding box center [423, 67] width 64 height 26
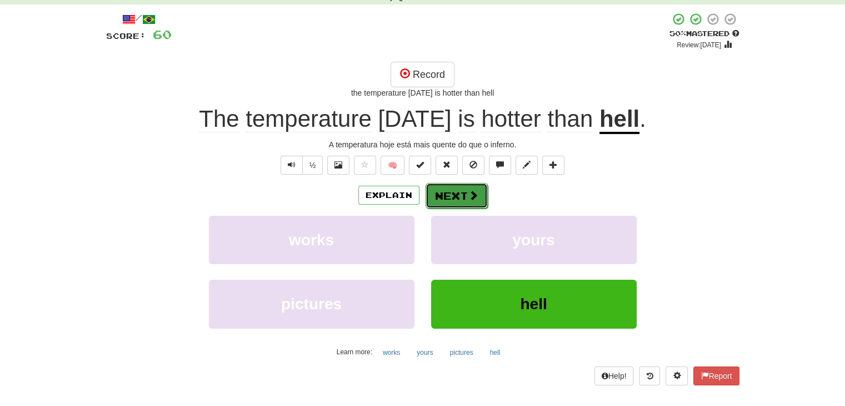
click at [461, 196] on button "Next" at bounding box center [457, 196] width 62 height 26
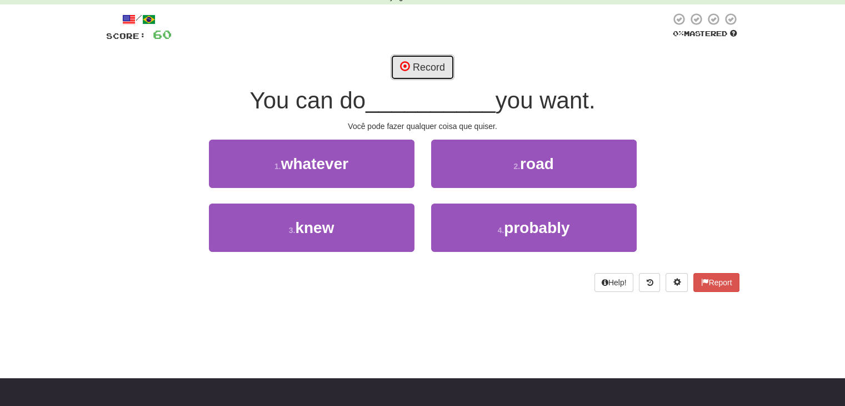
click at [425, 68] on button "Record" at bounding box center [423, 67] width 64 height 26
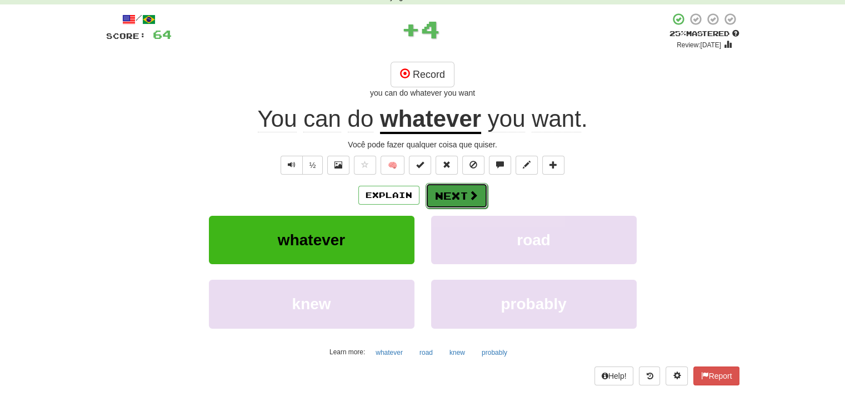
click at [456, 194] on button "Next" at bounding box center [457, 196] width 62 height 26
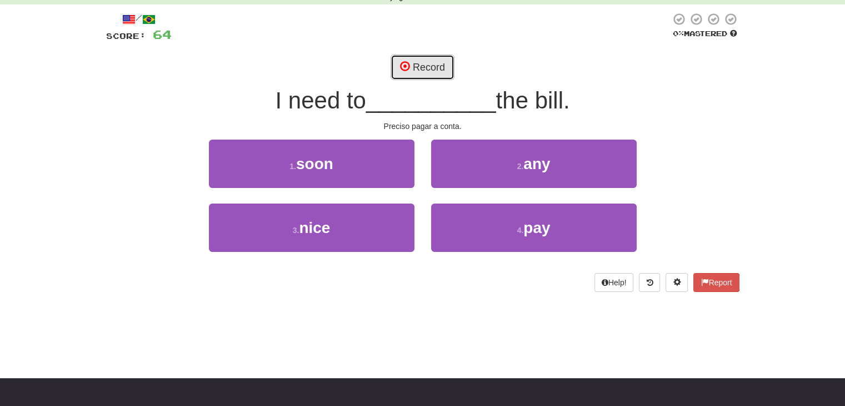
click at [422, 64] on button "Record" at bounding box center [423, 67] width 64 height 26
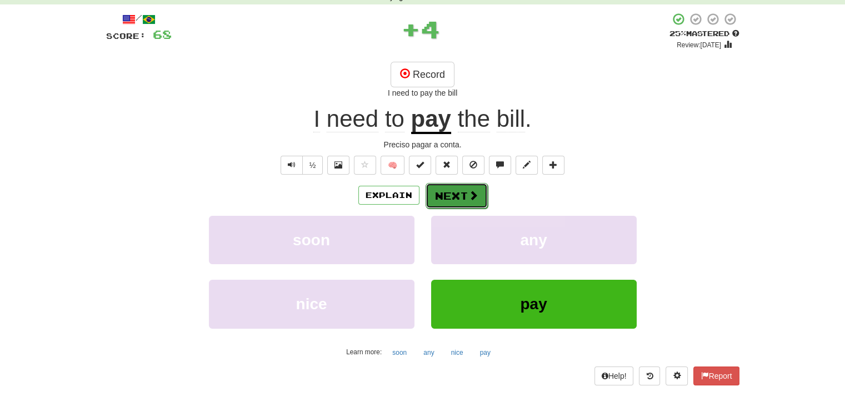
click at [458, 192] on button "Next" at bounding box center [457, 196] width 62 height 26
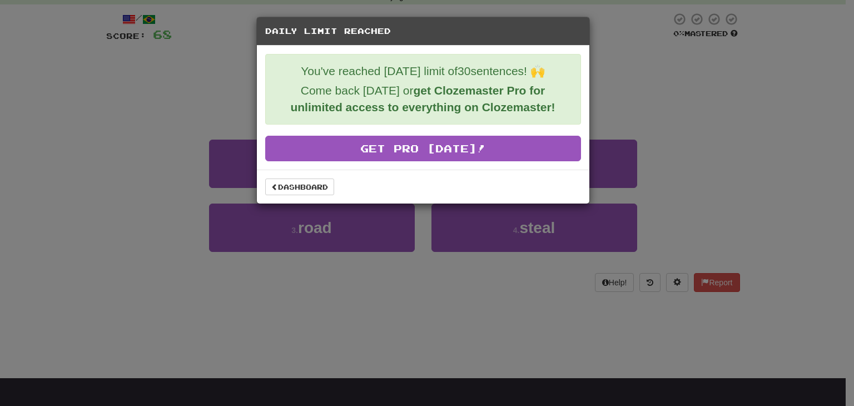
click at [573, 31] on h5 "Daily Limit Reached" at bounding box center [423, 31] width 316 height 11
click at [657, 74] on div "Daily Limit Reached You've reached today's limit of 30 sentences! 🙌 Come back t…" at bounding box center [427, 203] width 854 height 406
click at [288, 186] on link "Dashboard" at bounding box center [299, 186] width 69 height 17
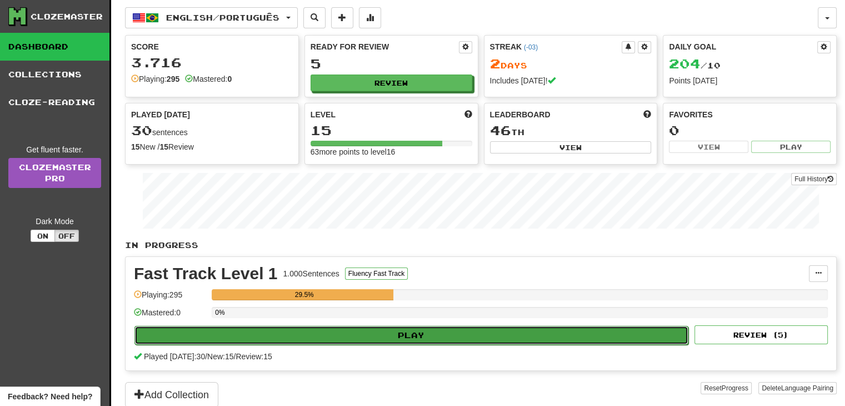
click at [405, 327] on button "Play" at bounding box center [412, 335] width 554 height 19
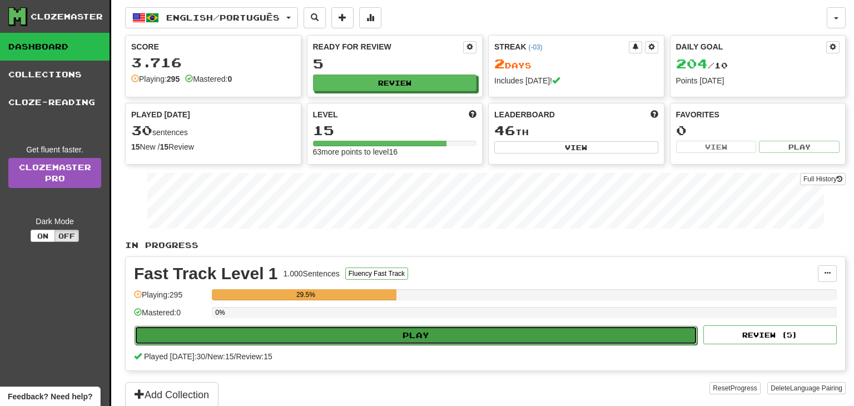
select select "**"
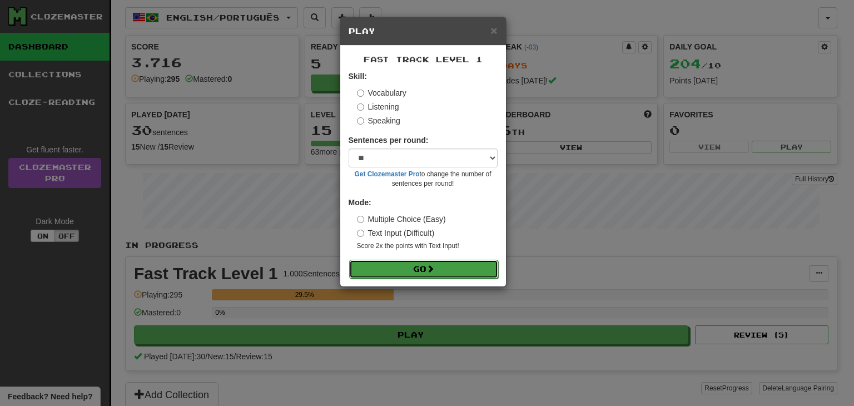
click at [416, 262] on button "Go" at bounding box center [423, 269] width 149 height 19
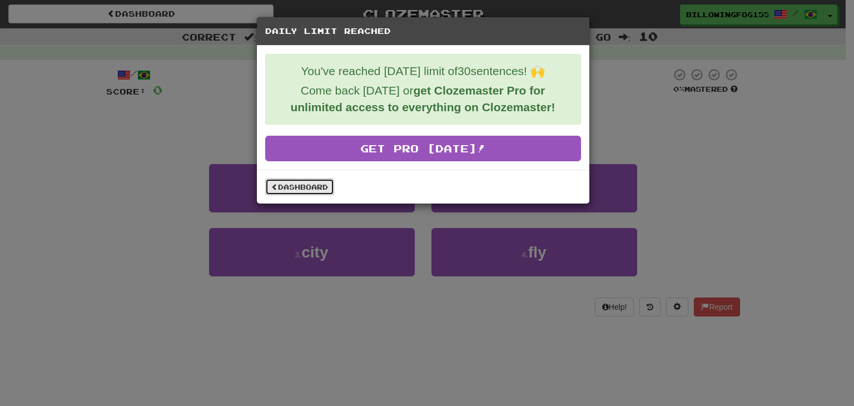
click at [300, 183] on link "Dashboard" at bounding box center [299, 186] width 69 height 17
